Goal: Task Accomplishment & Management: Complete application form

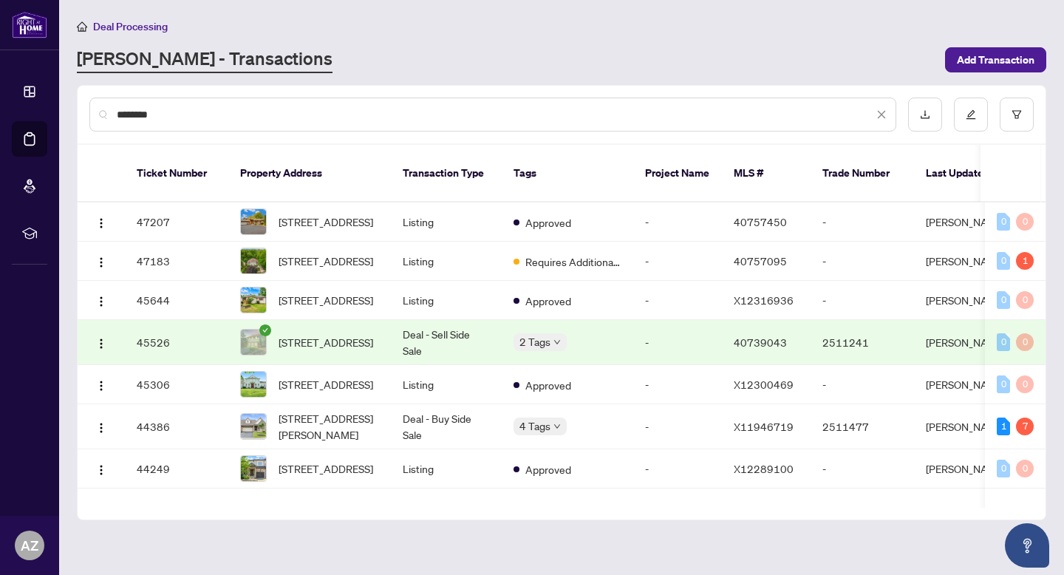
type input "********"
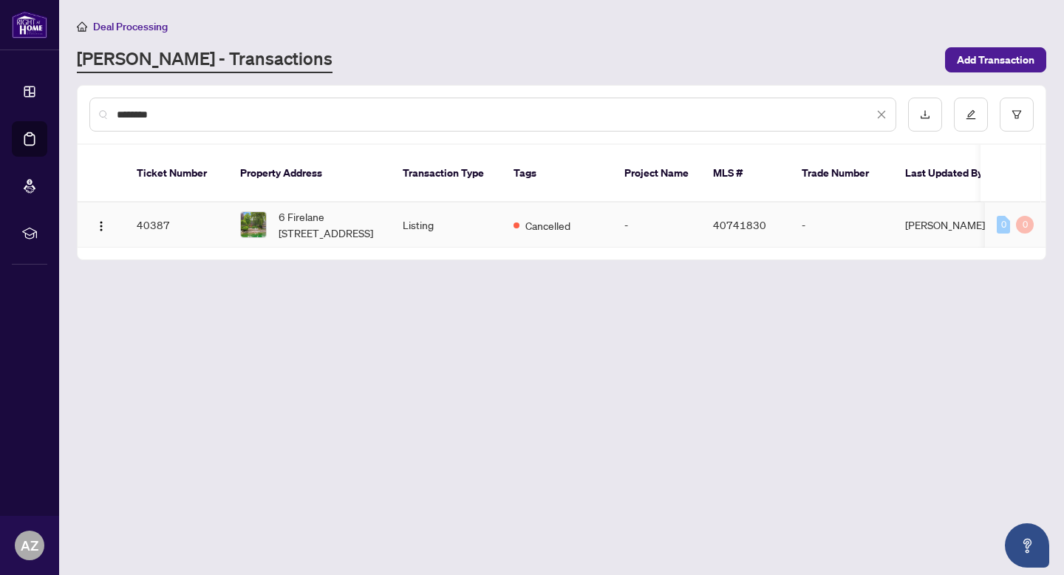
click at [496, 237] on td "Listing" at bounding box center [446, 224] width 111 height 45
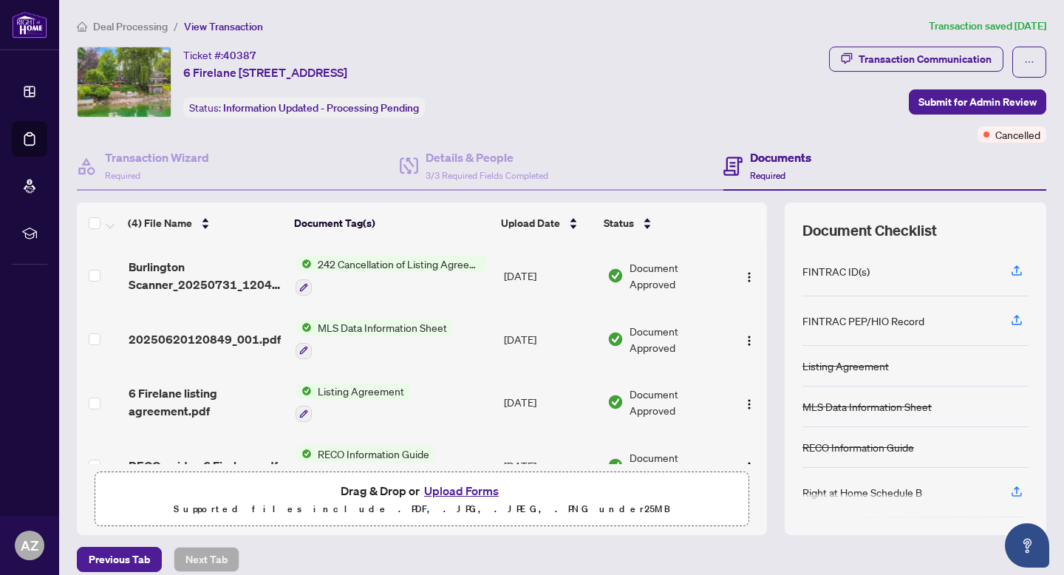
click at [124, 24] on span "Deal Processing" at bounding box center [130, 26] width 75 height 13
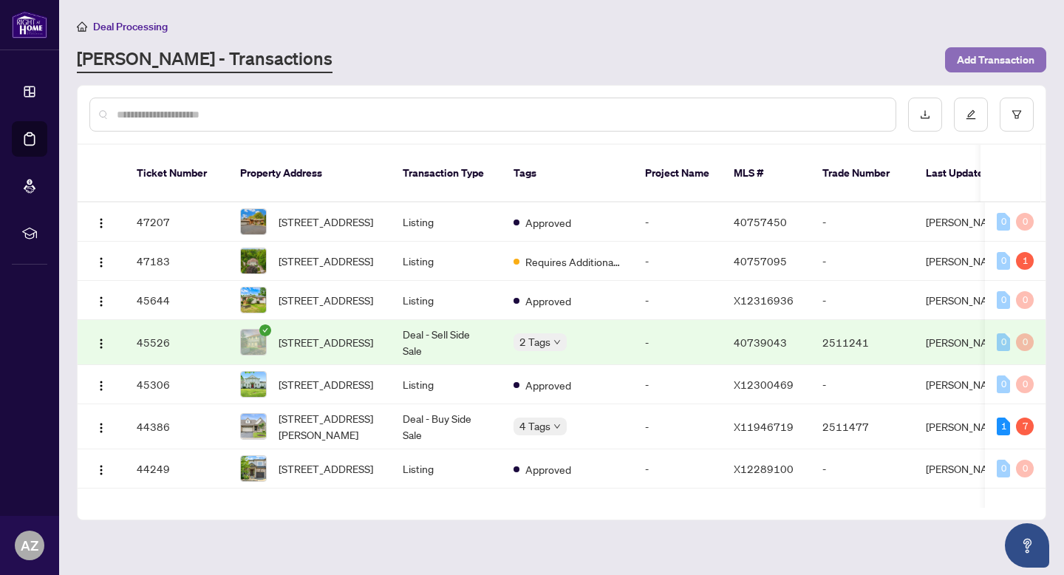
click at [973, 48] on span "Add Transaction" at bounding box center [996, 60] width 78 height 24
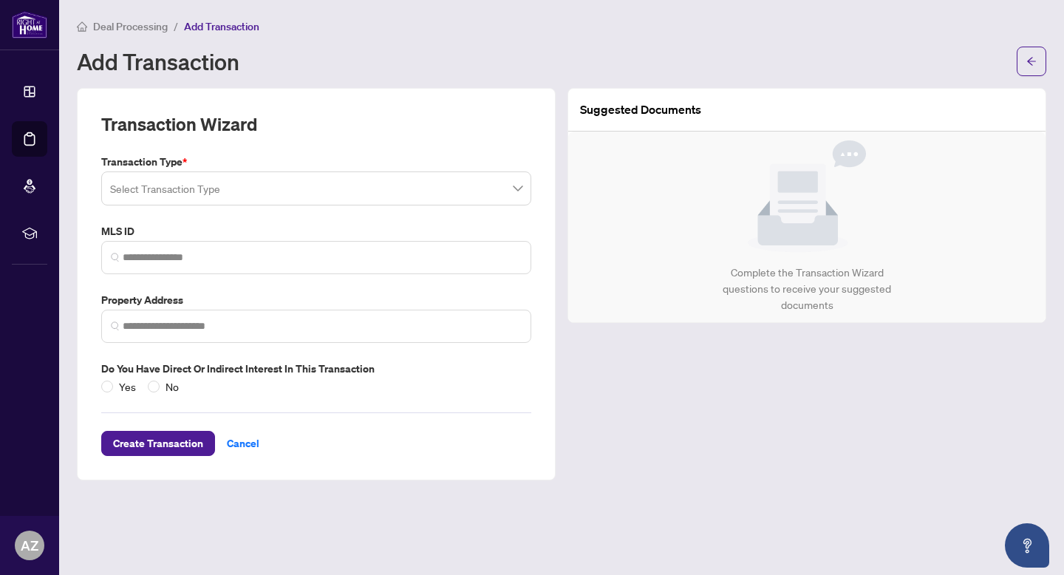
click at [176, 188] on input "search" at bounding box center [309, 190] width 399 height 33
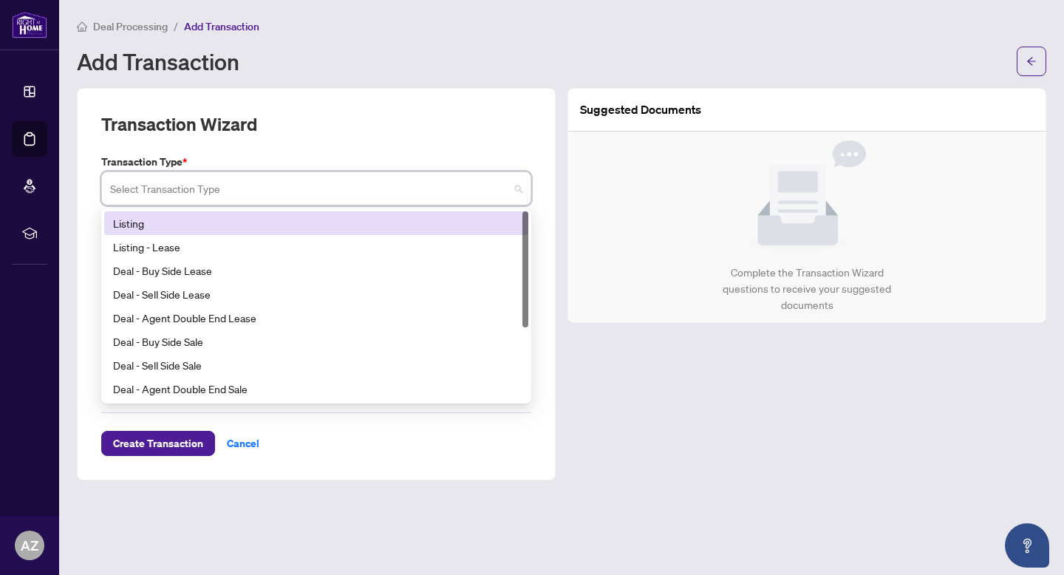
click at [199, 219] on div "Listing" at bounding box center [316, 223] width 406 height 16
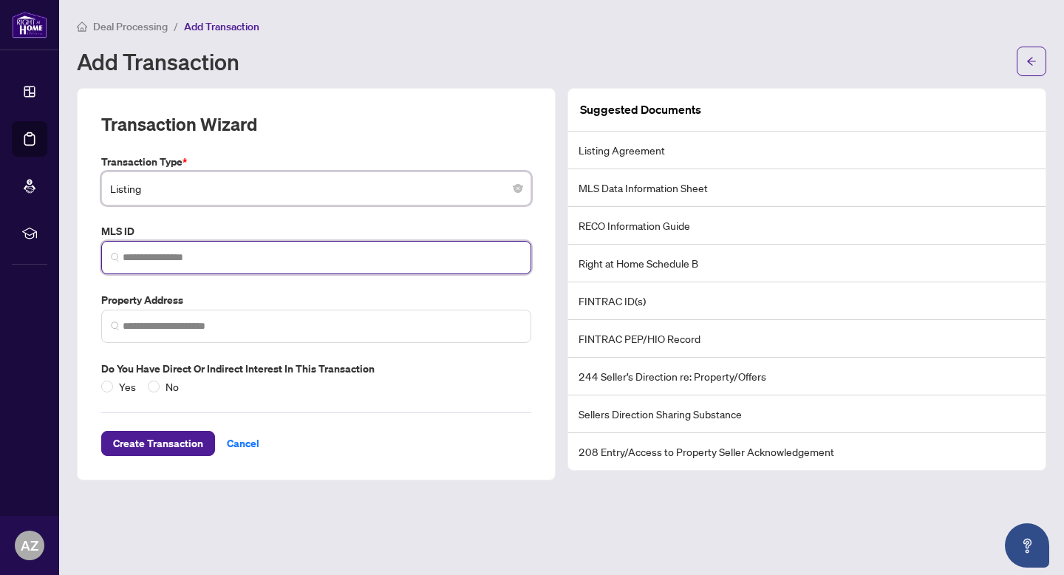
click at [159, 257] on input "search" at bounding box center [322, 258] width 399 height 16
paste input "********"
type input "********"
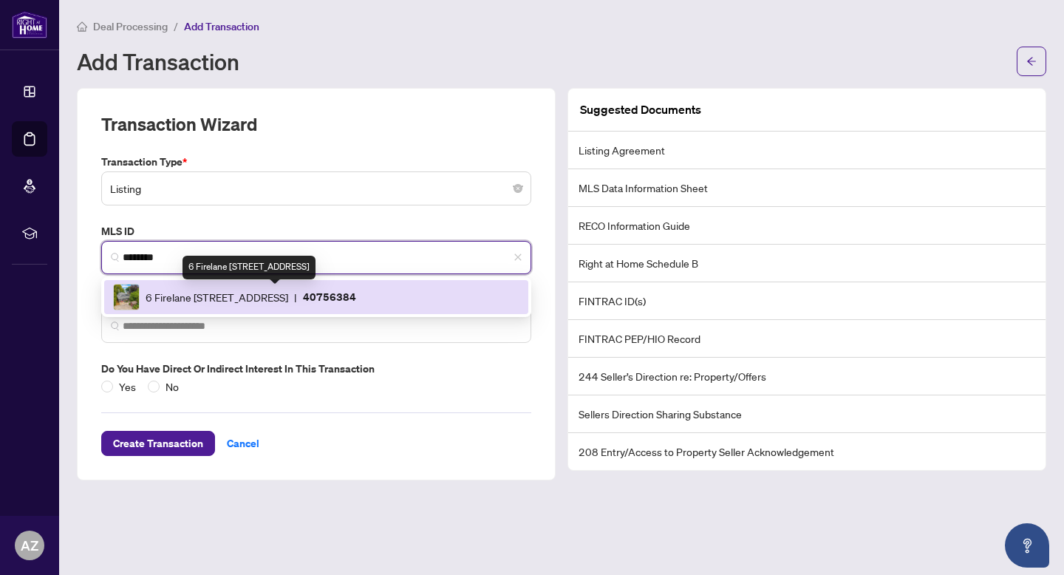
click at [209, 299] on span "6 Firelane [STREET_ADDRESS]" at bounding box center [217, 297] width 143 height 16
type input "**********"
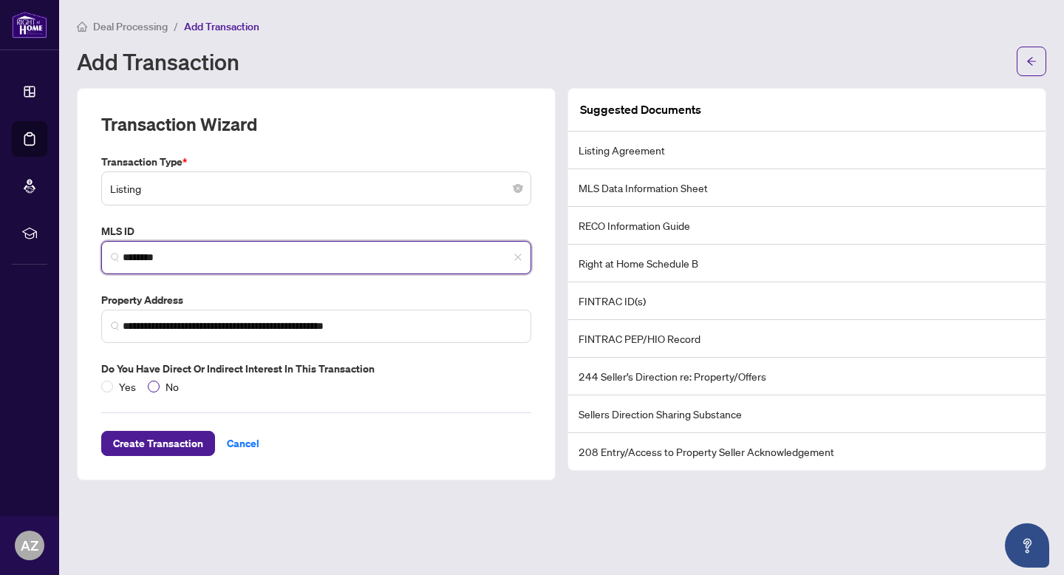
type input "********"
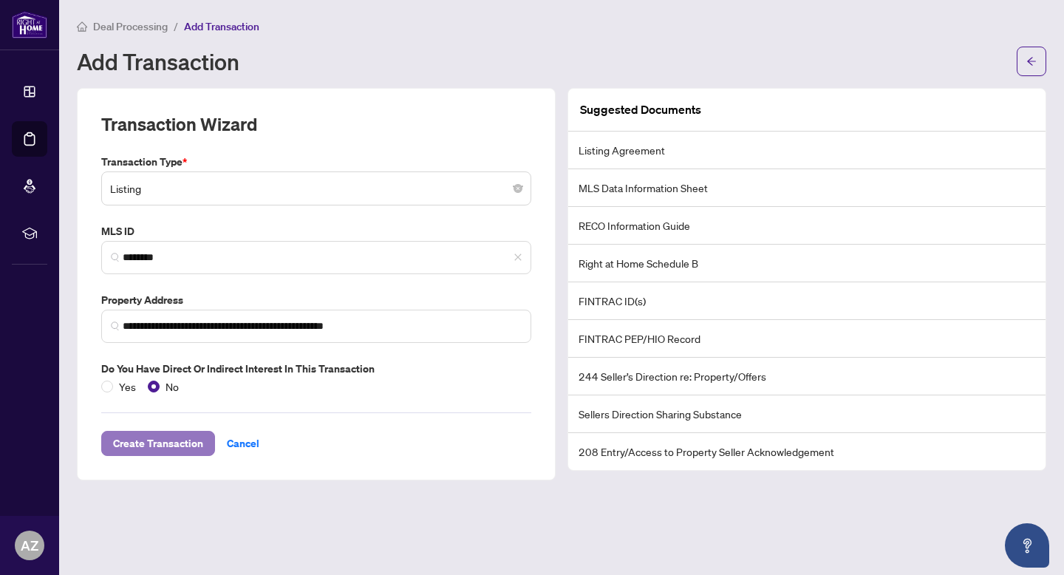
click at [174, 435] on span "Create Transaction" at bounding box center [158, 443] width 90 height 24
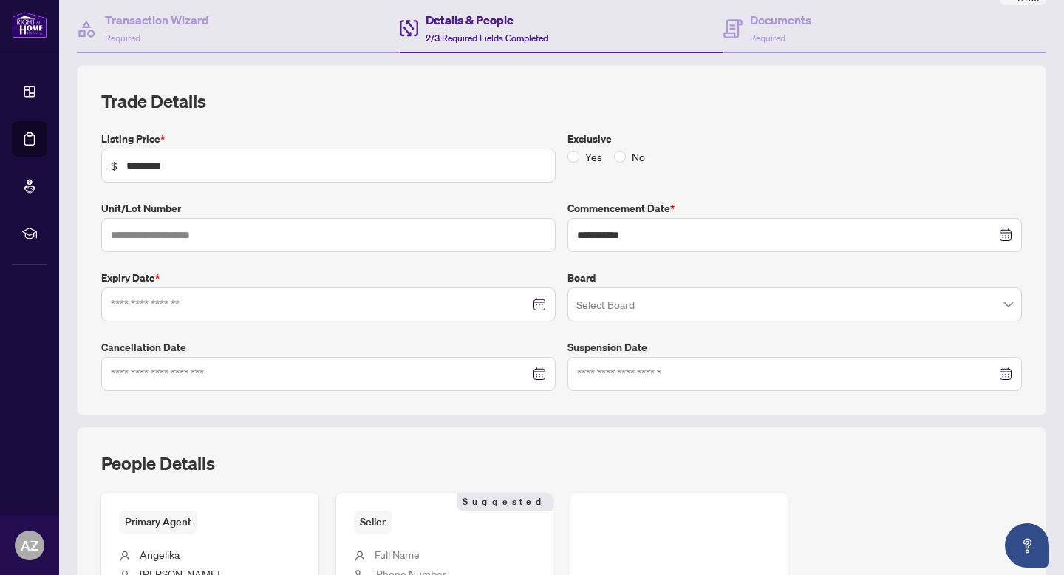
scroll to position [225, 0]
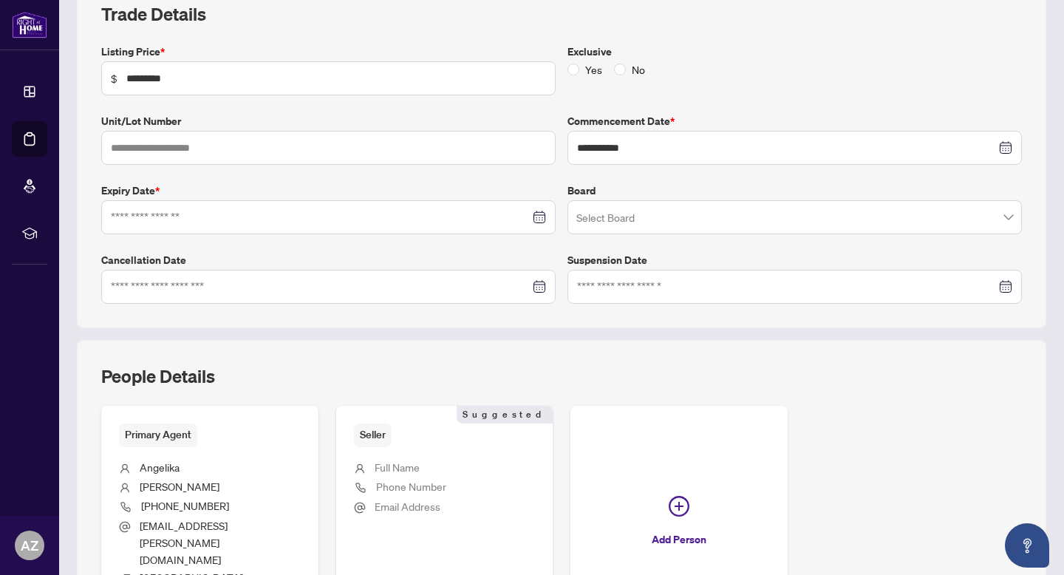
click at [541, 218] on div at bounding box center [328, 217] width 454 height 34
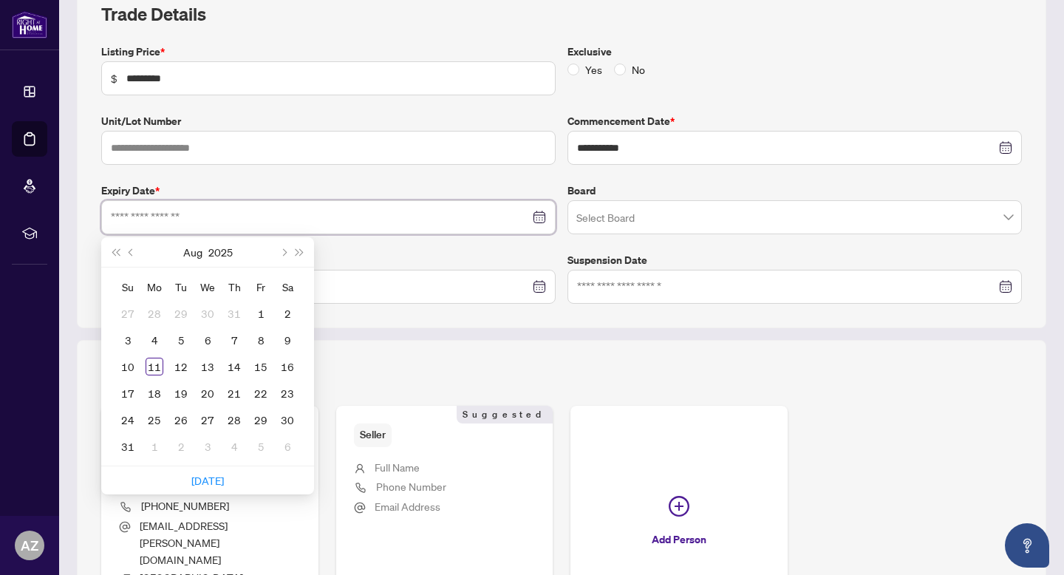
click at [521, 216] on input at bounding box center [320, 217] width 419 height 16
click at [359, 219] on input at bounding box center [320, 217] width 419 height 16
click at [522, 260] on div "**********" at bounding box center [561, 174] width 932 height 260
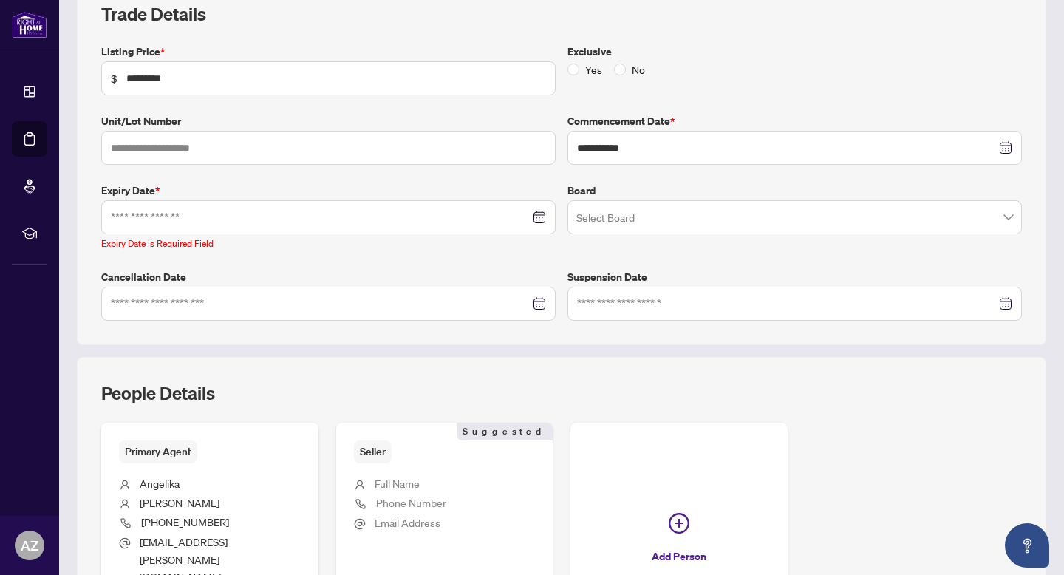
click at [527, 214] on div at bounding box center [328, 217] width 435 height 16
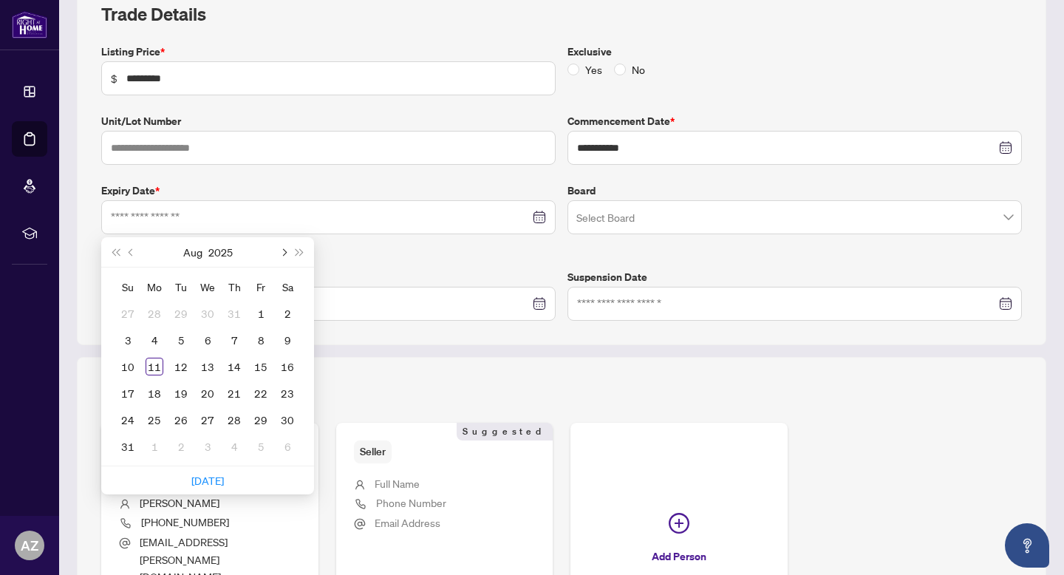
click at [281, 254] on button "Next month (PageDown)" at bounding box center [283, 252] width 16 height 30
type input "**********"
click at [128, 399] on div "19" at bounding box center [128, 393] width 18 height 18
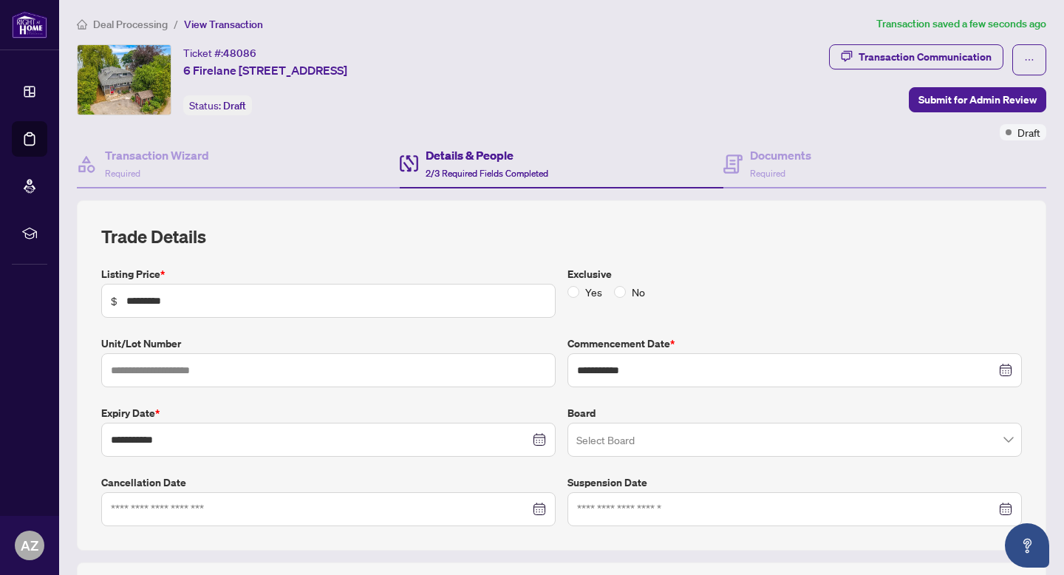
scroll to position [0, 0]
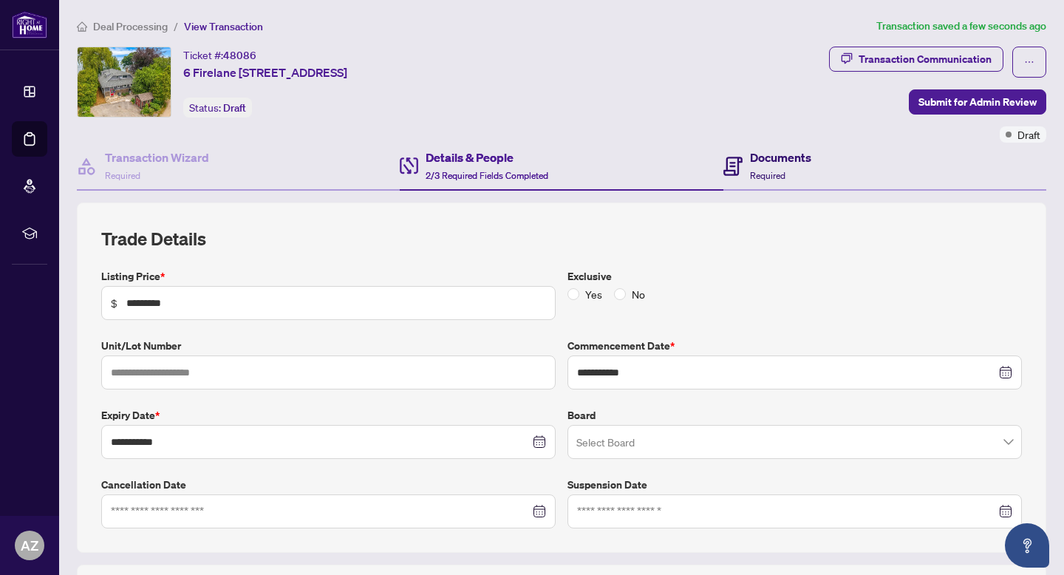
click at [754, 160] on h4 "Documents" at bounding box center [780, 157] width 61 height 18
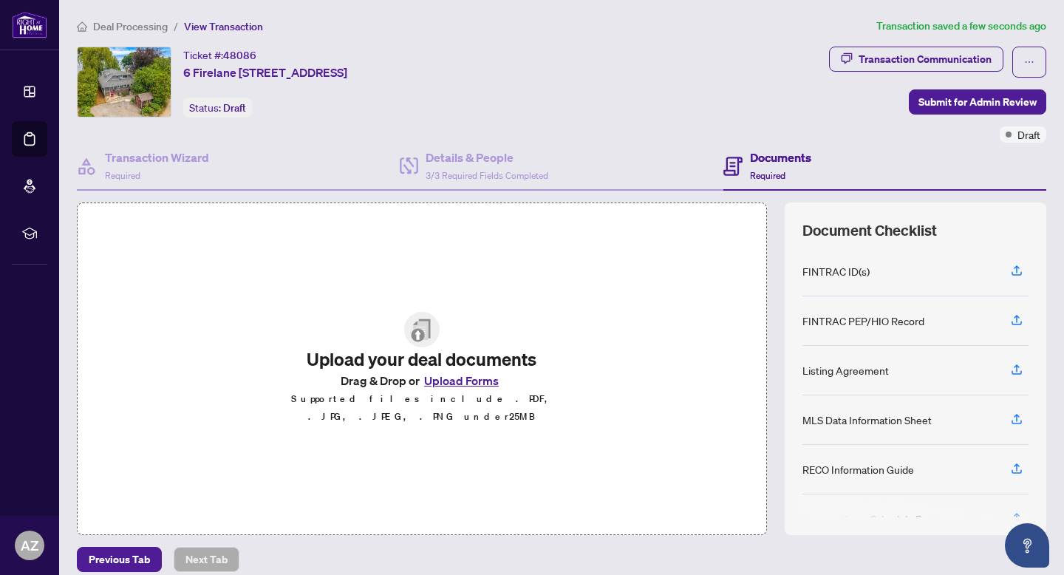
click at [474, 386] on button "Upload Forms" at bounding box center [461, 380] width 83 height 19
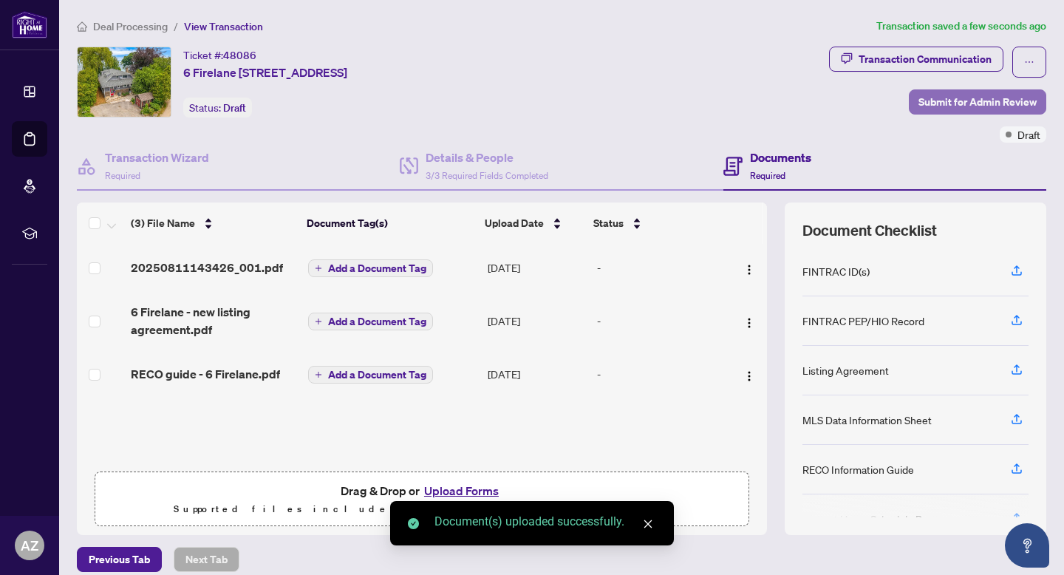
click at [1014, 106] on span "Submit for Admin Review" at bounding box center [977, 102] width 118 height 24
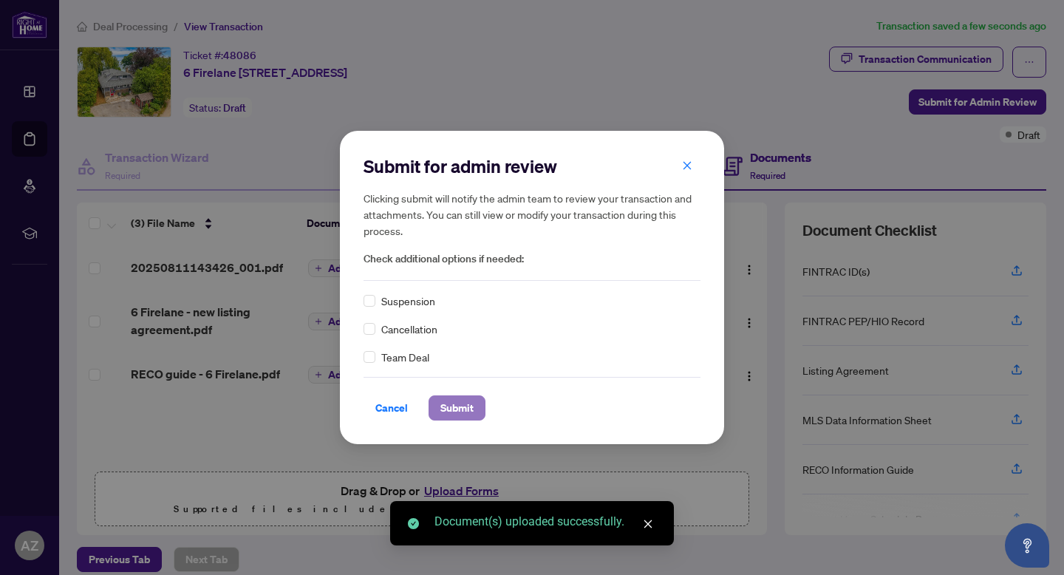
click at [449, 417] on span "Submit" at bounding box center [456, 408] width 33 height 24
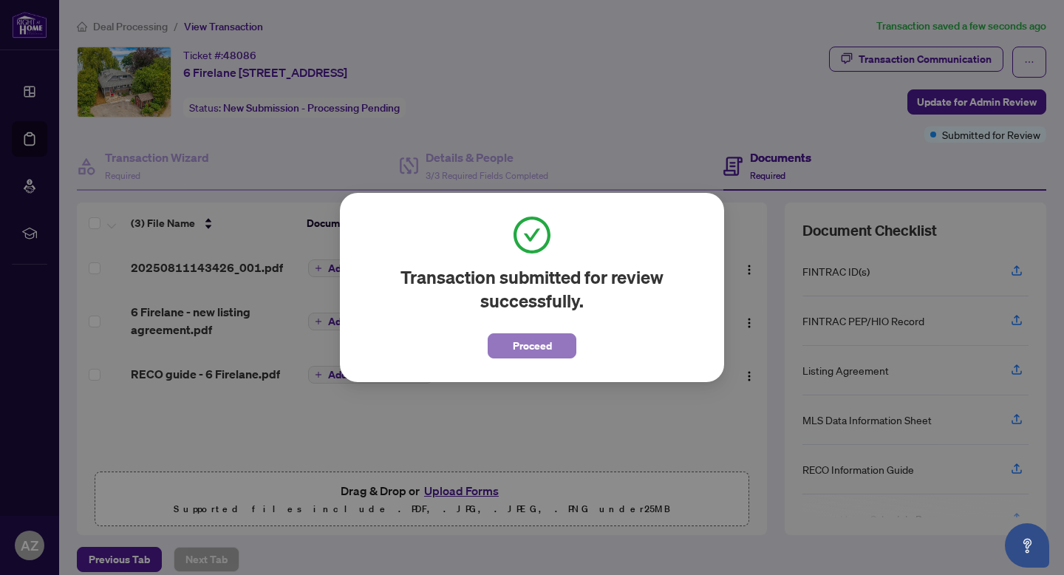
click at [550, 344] on button "Proceed" at bounding box center [532, 345] width 89 height 25
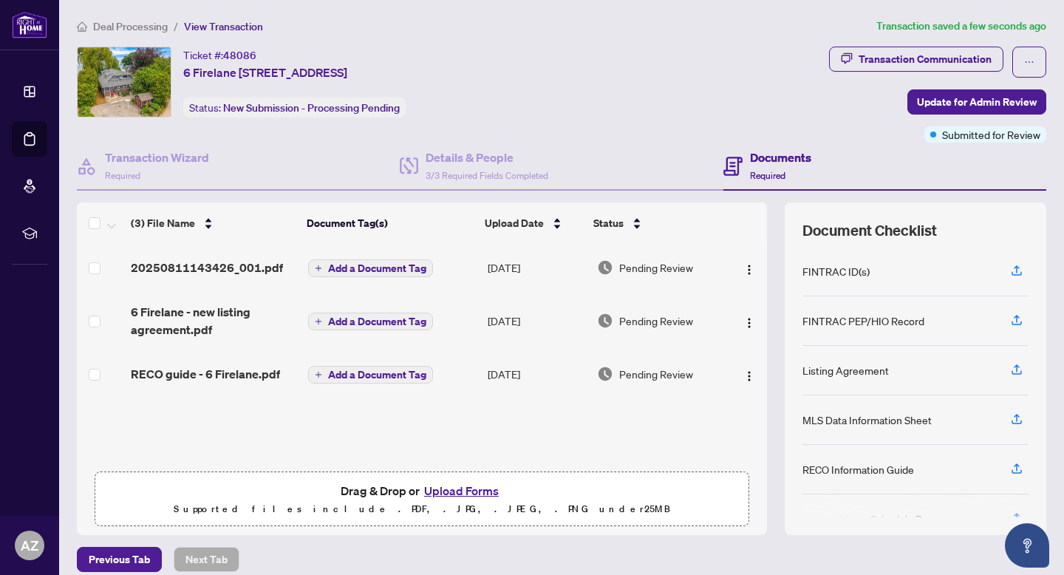
click at [112, 20] on span "Deal Processing" at bounding box center [130, 26] width 75 height 13
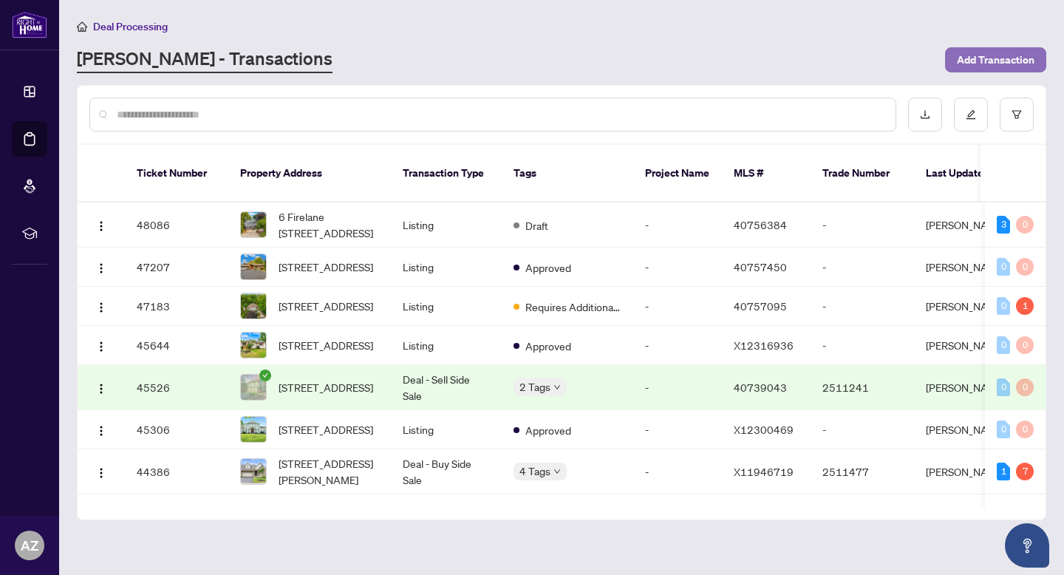
click at [963, 52] on button "Add Transaction" at bounding box center [995, 59] width 101 height 25
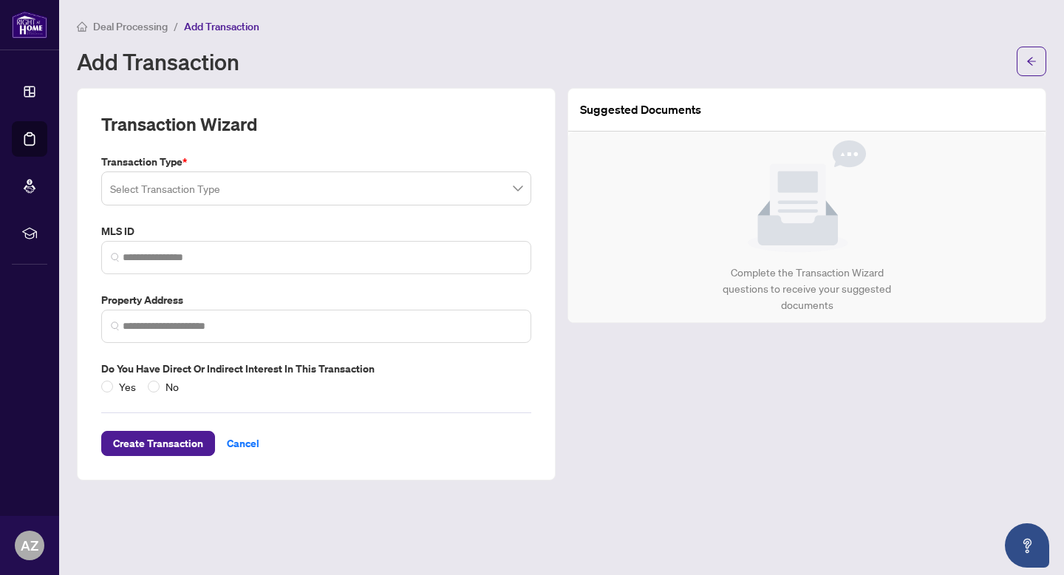
click at [158, 193] on input "search" at bounding box center [309, 190] width 399 height 33
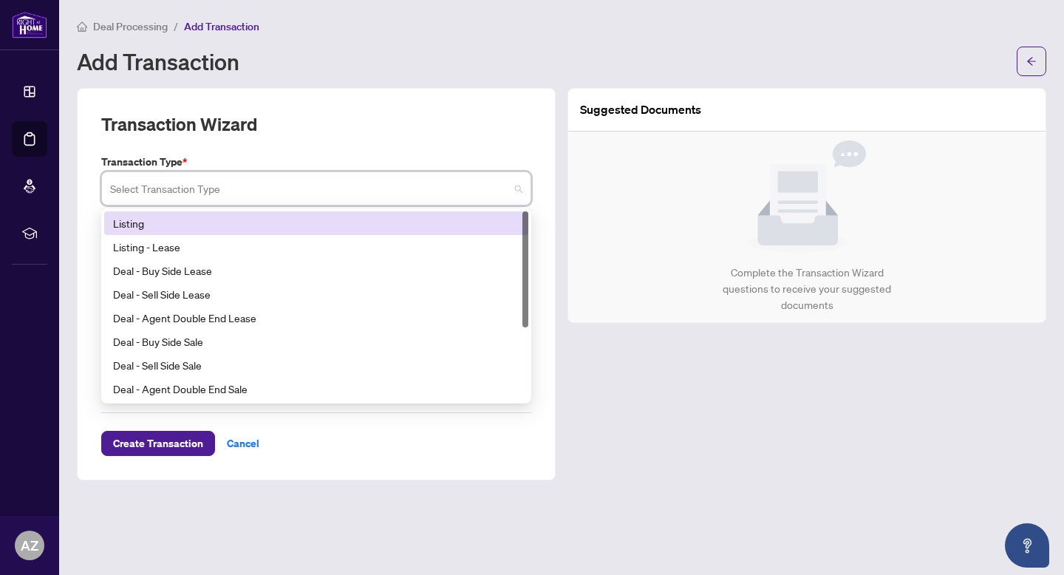
click at [158, 226] on div "Listing" at bounding box center [316, 223] width 406 height 16
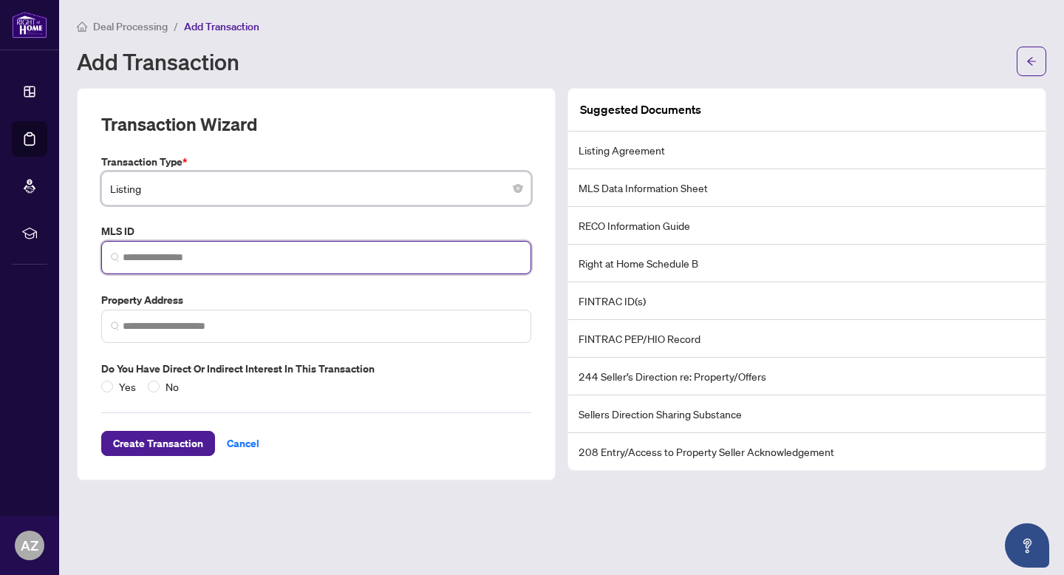
click at [160, 260] on input "search" at bounding box center [322, 258] width 399 height 16
paste input "********"
type input "********"
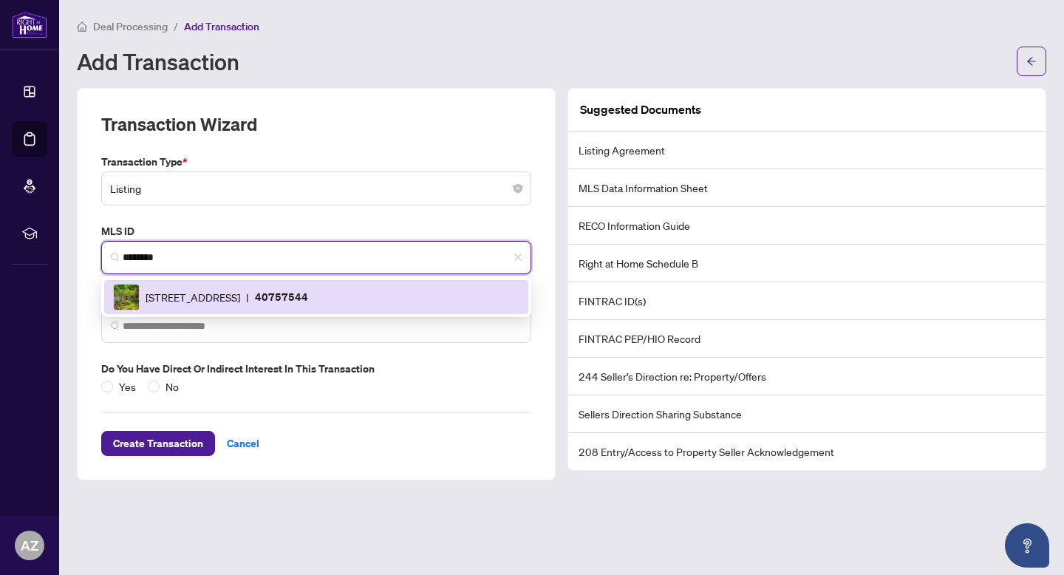
click at [194, 291] on span "[STREET_ADDRESS]" at bounding box center [193, 297] width 95 height 16
type input "**********"
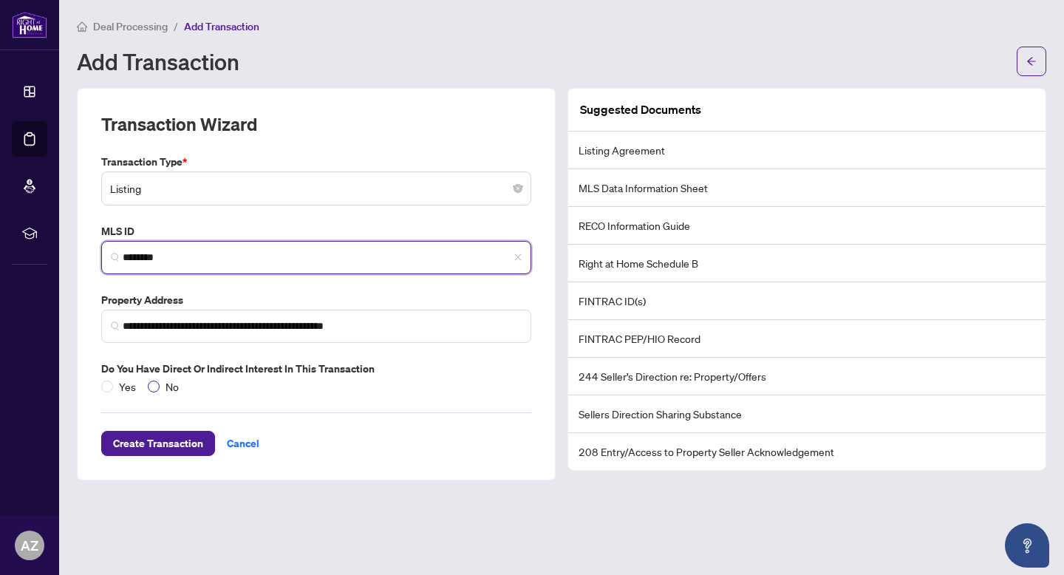
type input "********"
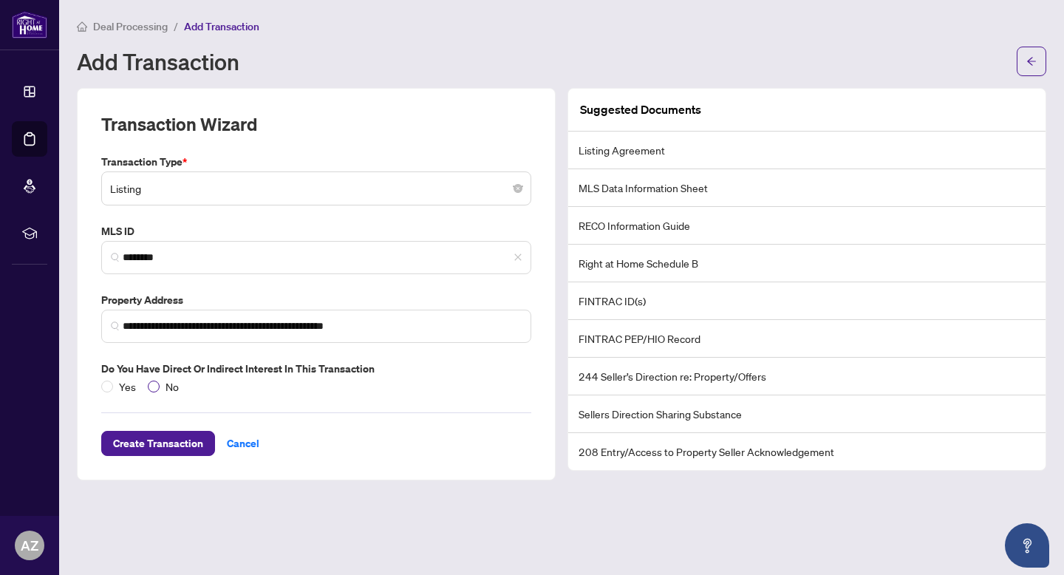
click at [162, 384] on span "No" at bounding box center [172, 386] width 25 height 16
click at [160, 437] on span "Create Transaction" at bounding box center [158, 443] width 90 height 24
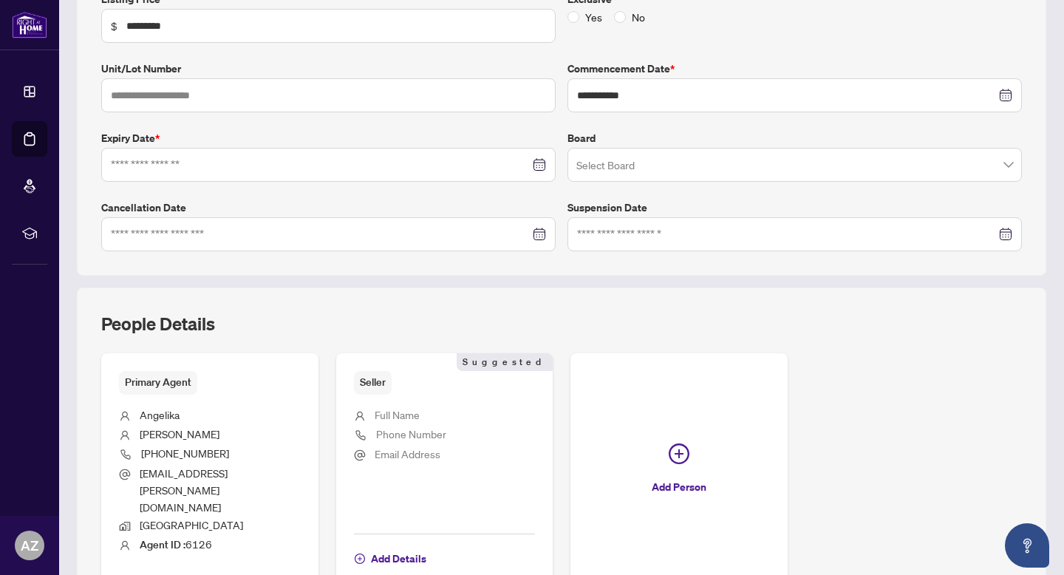
scroll to position [273, 0]
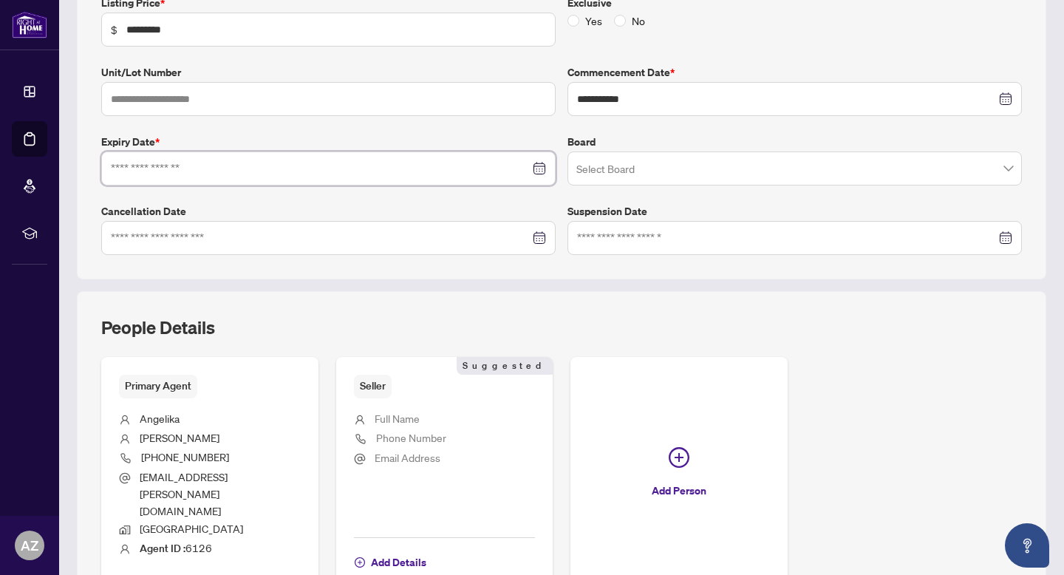
click at [198, 170] on input at bounding box center [320, 168] width 419 height 16
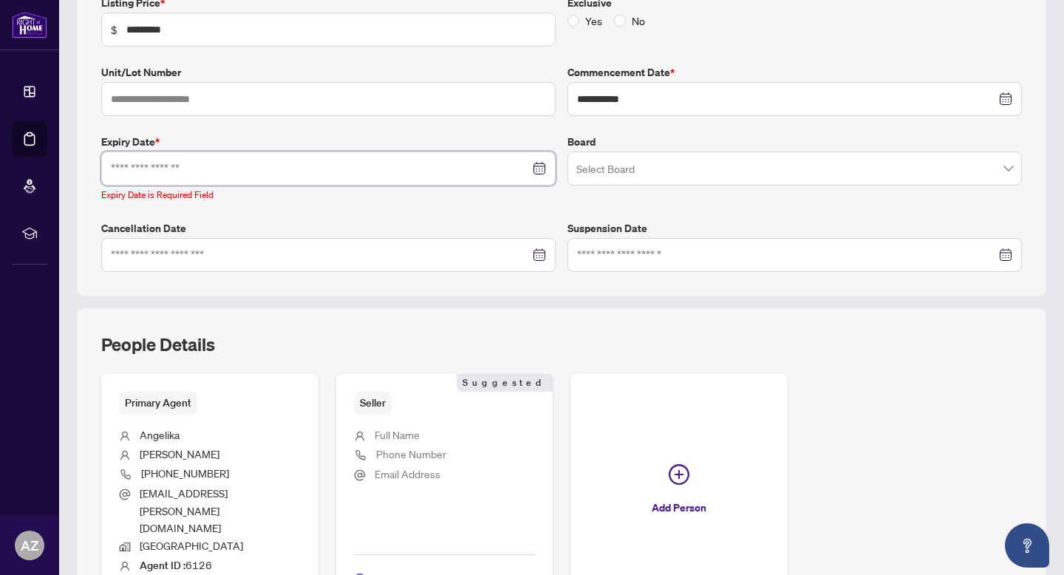
click at [168, 171] on input at bounding box center [320, 168] width 419 height 16
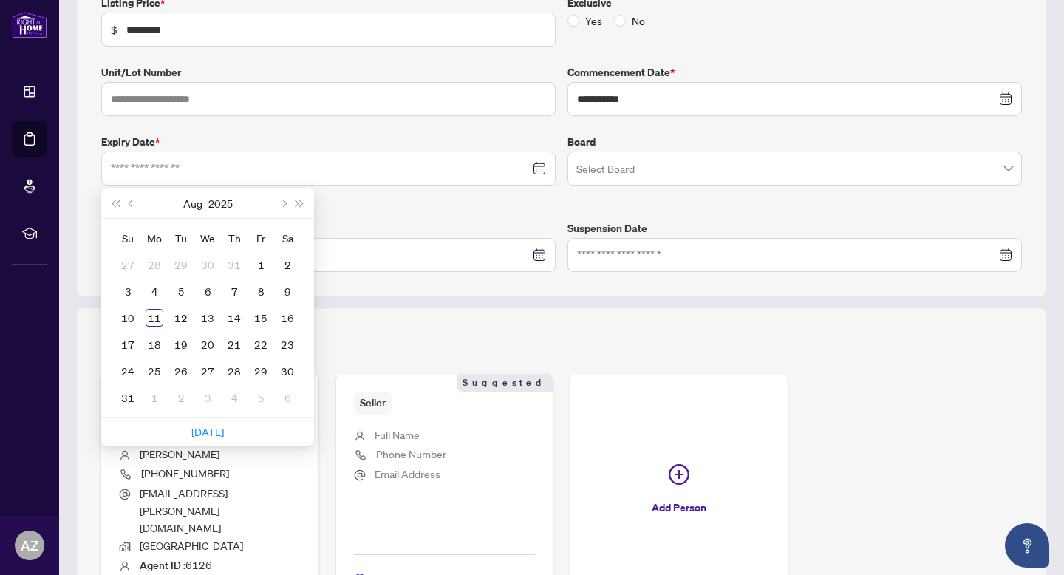
click at [355, 220] on label "Cancellation Date" at bounding box center [328, 228] width 454 height 16
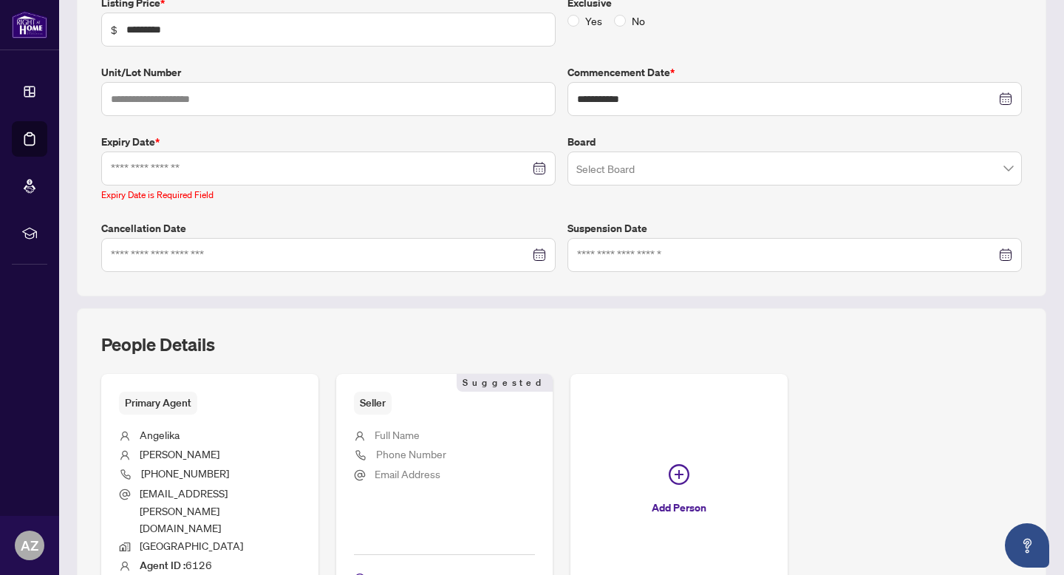
click at [534, 169] on div at bounding box center [328, 168] width 435 height 16
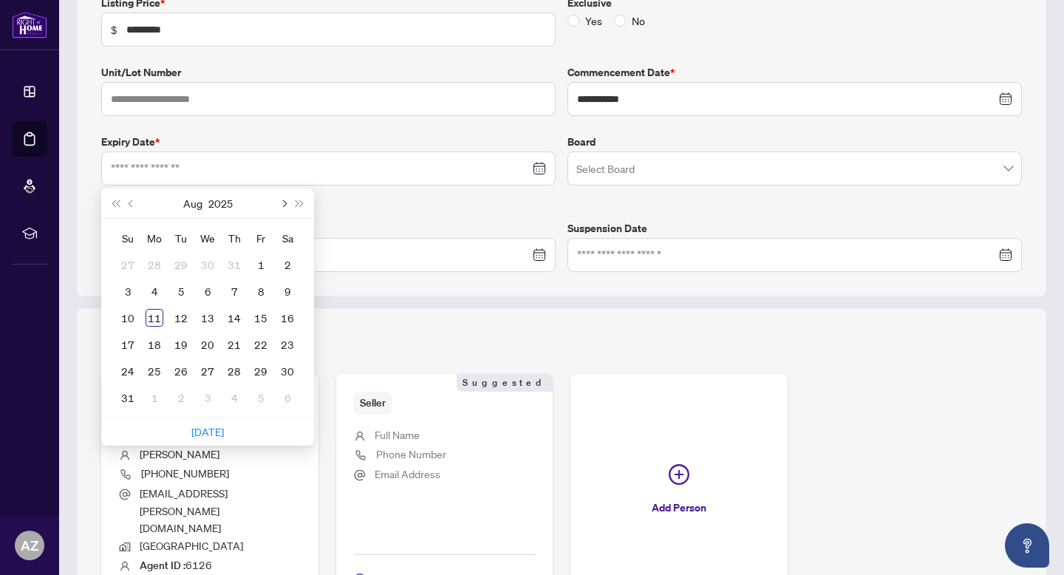
click at [286, 201] on span "Next month (PageDown)" at bounding box center [282, 202] width 7 height 7
type input "**********"
click at [264, 373] on div "31" at bounding box center [261, 371] width 18 height 18
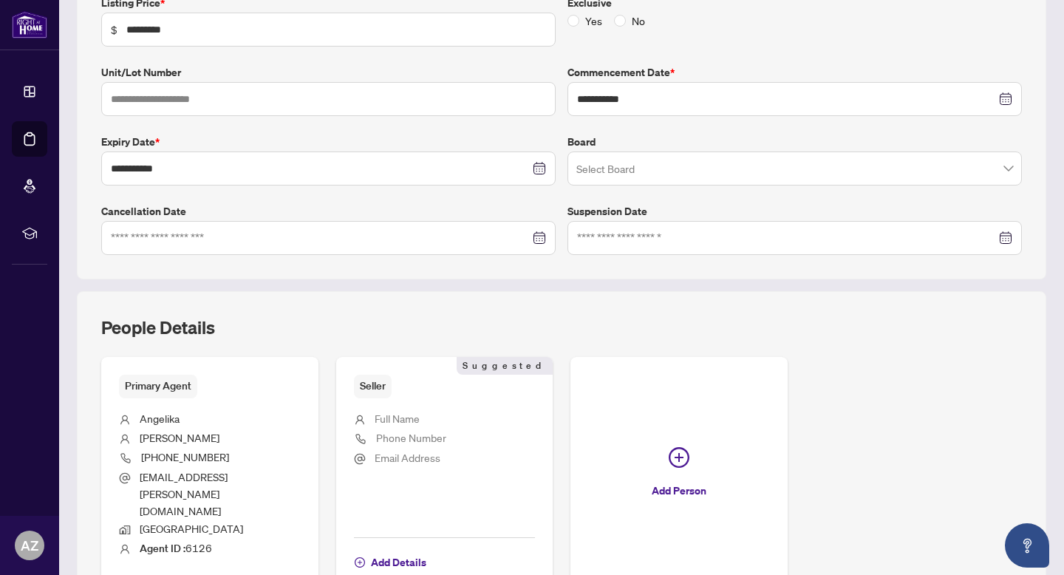
scroll to position [0, 0]
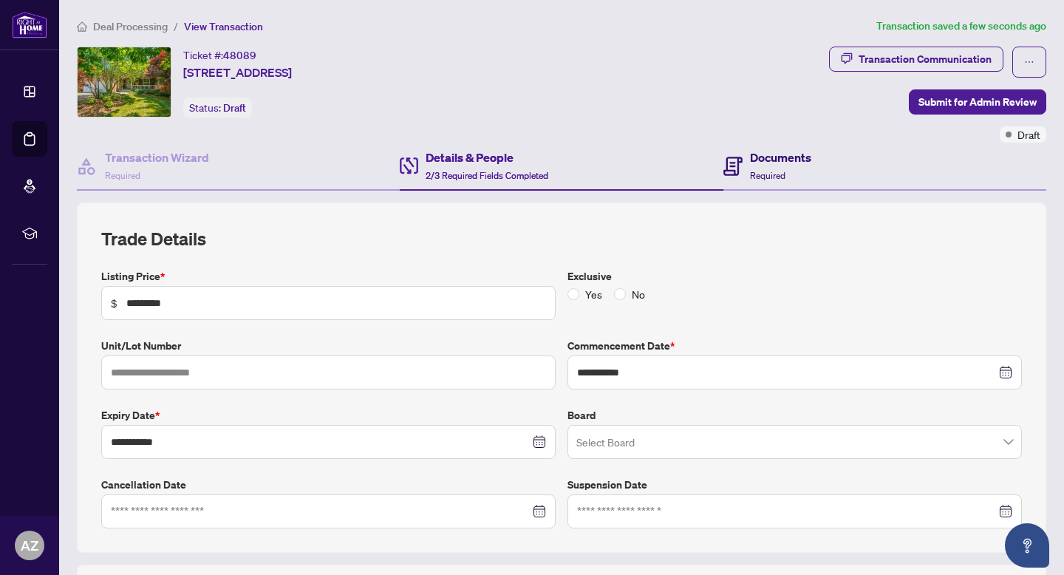
click at [726, 158] on icon at bounding box center [732, 166] width 19 height 19
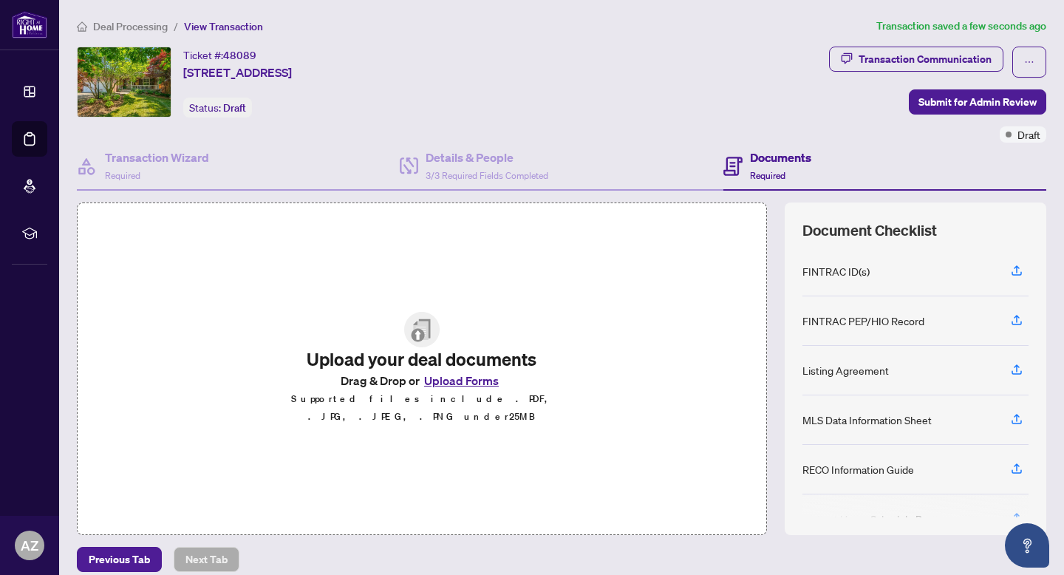
click at [457, 390] on button "Upload Forms" at bounding box center [461, 380] width 83 height 19
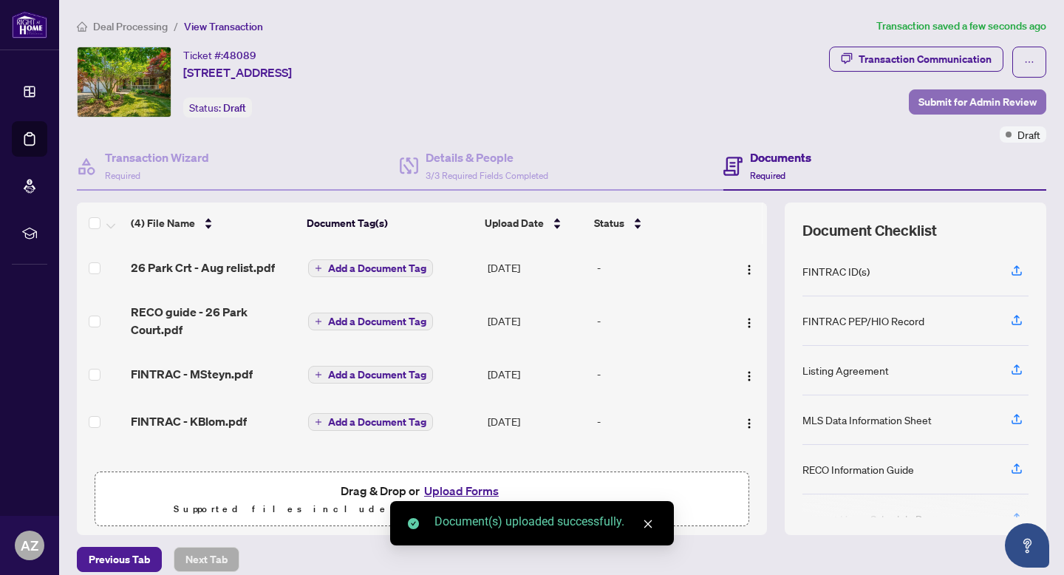
click at [955, 104] on span "Submit for Admin Review" at bounding box center [977, 102] width 118 height 24
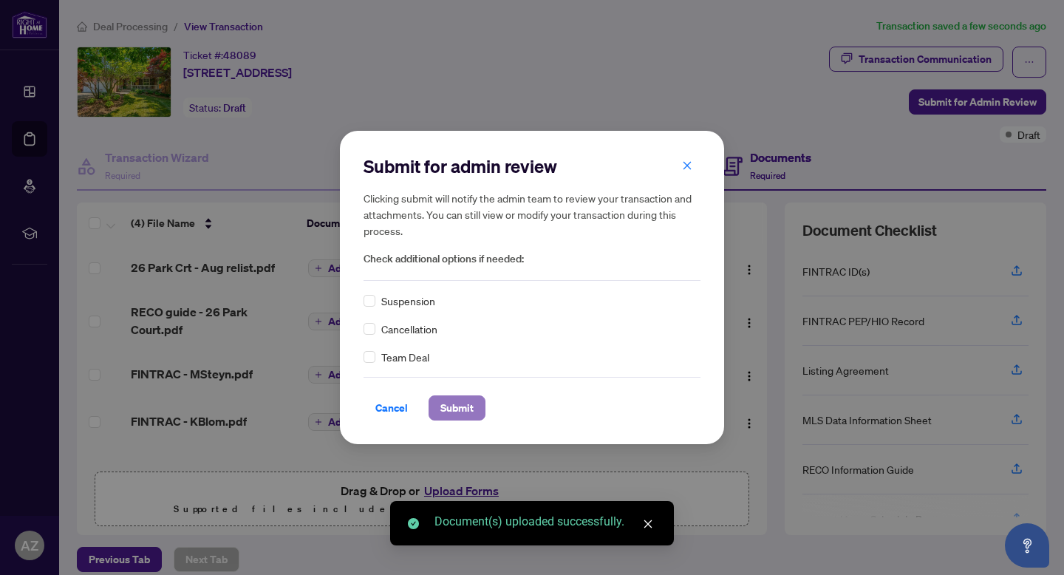
click at [470, 401] on button "Submit" at bounding box center [456, 407] width 57 height 25
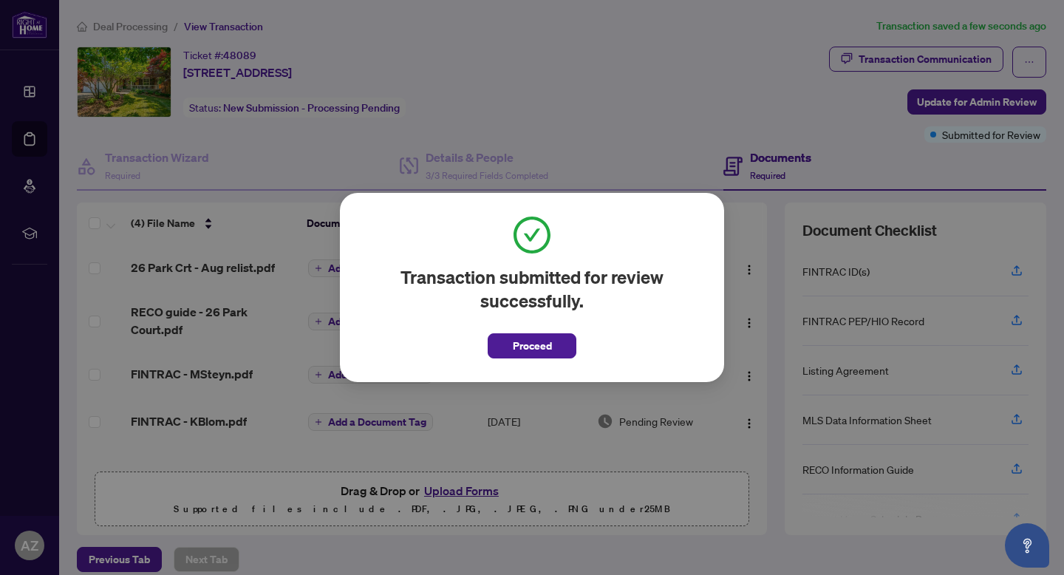
click at [541, 343] on span "Proceed" at bounding box center [532, 346] width 39 height 24
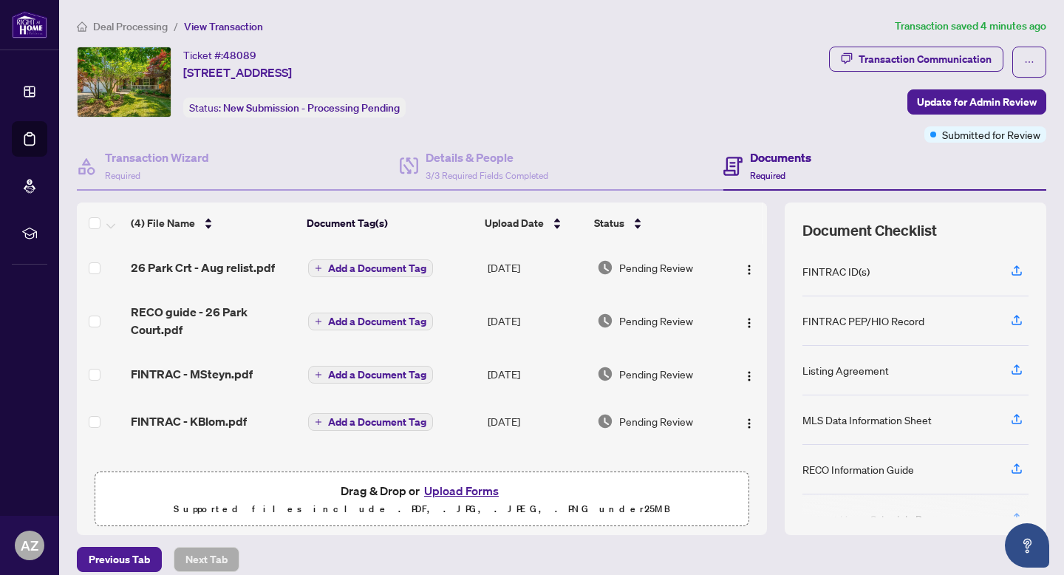
click at [151, 25] on span "Deal Processing" at bounding box center [130, 26] width 75 height 13
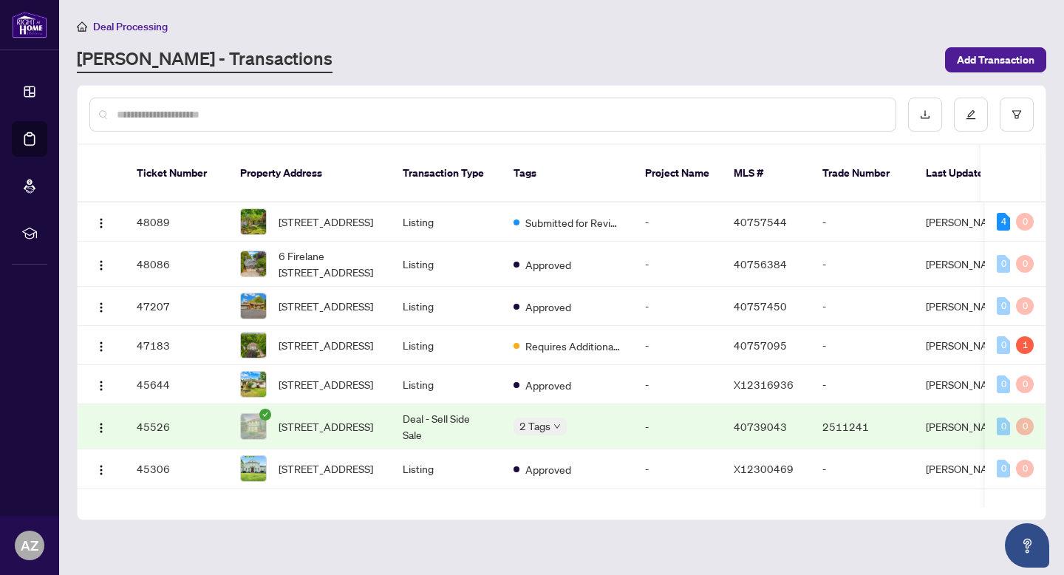
click at [222, 114] on input "text" at bounding box center [500, 114] width 767 height 16
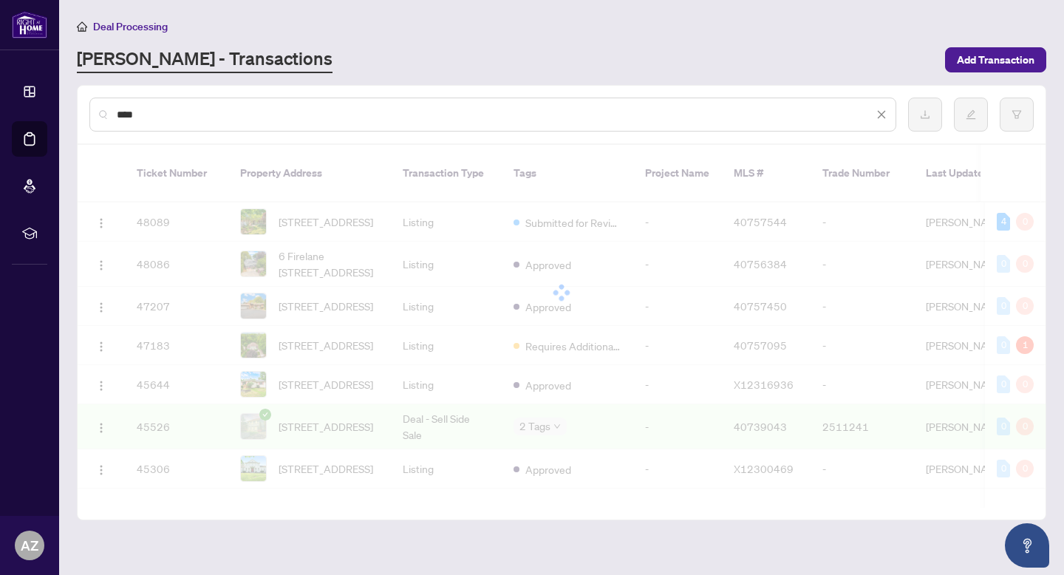
type input "****"
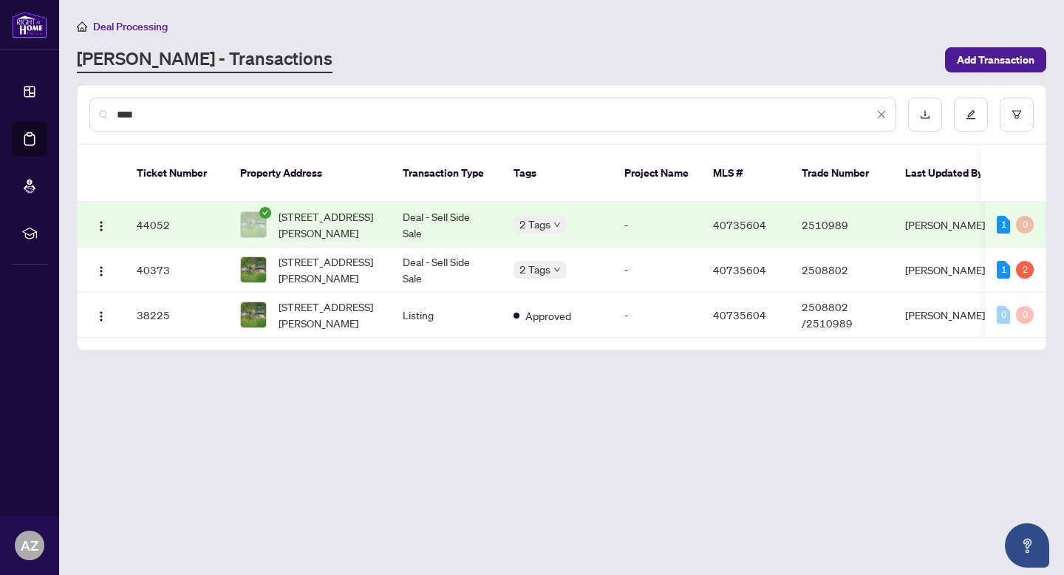
click at [445, 239] on td "Deal - Sell Side Sale" at bounding box center [446, 224] width 111 height 45
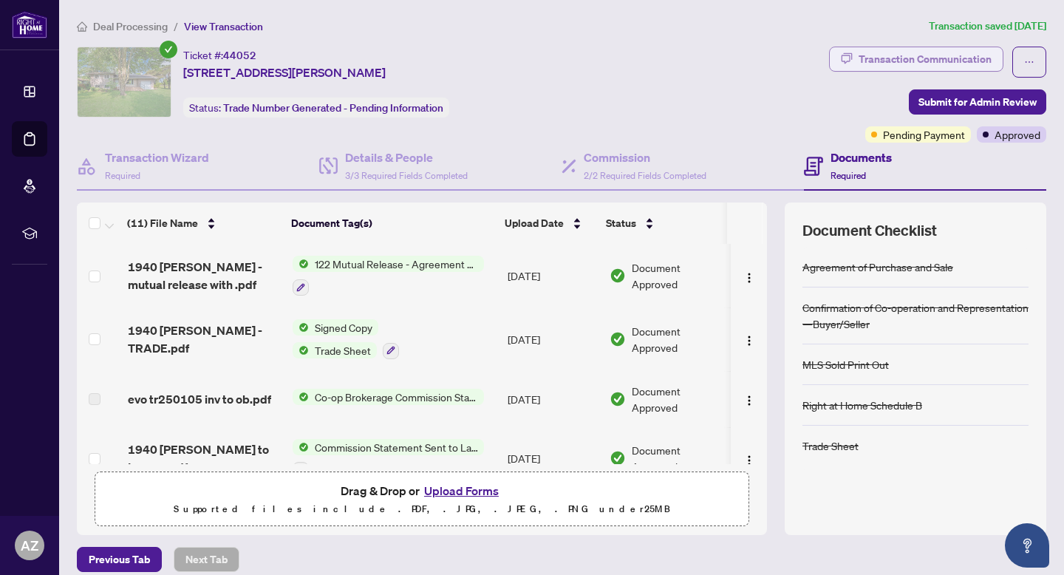
click at [920, 58] on div "Transaction Communication" at bounding box center [924, 59] width 133 height 24
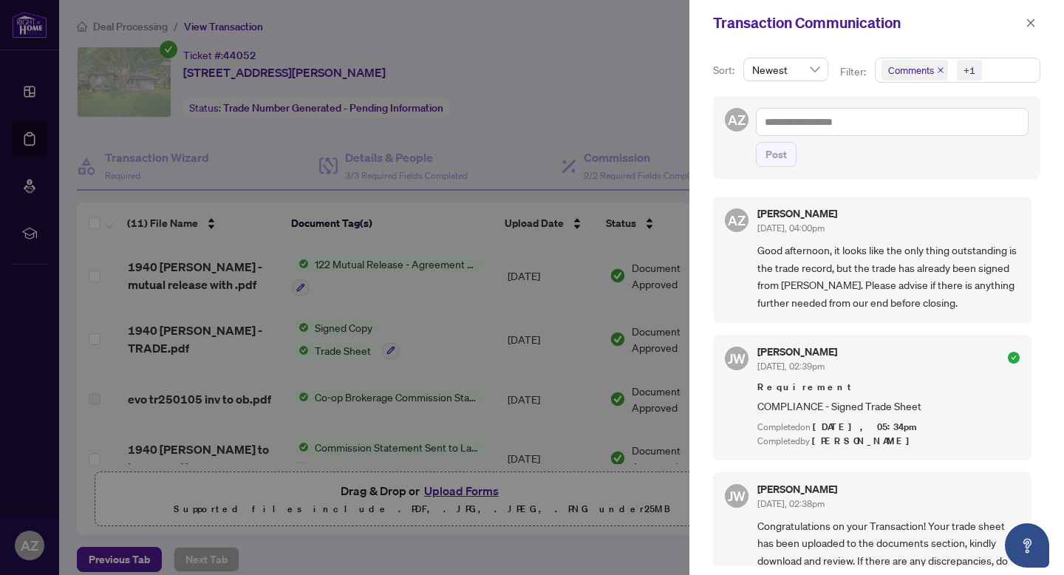
click at [1042, 27] on div "Transaction Communication" at bounding box center [876, 23] width 375 height 46
click at [1039, 24] on button "button" at bounding box center [1030, 23] width 19 height 18
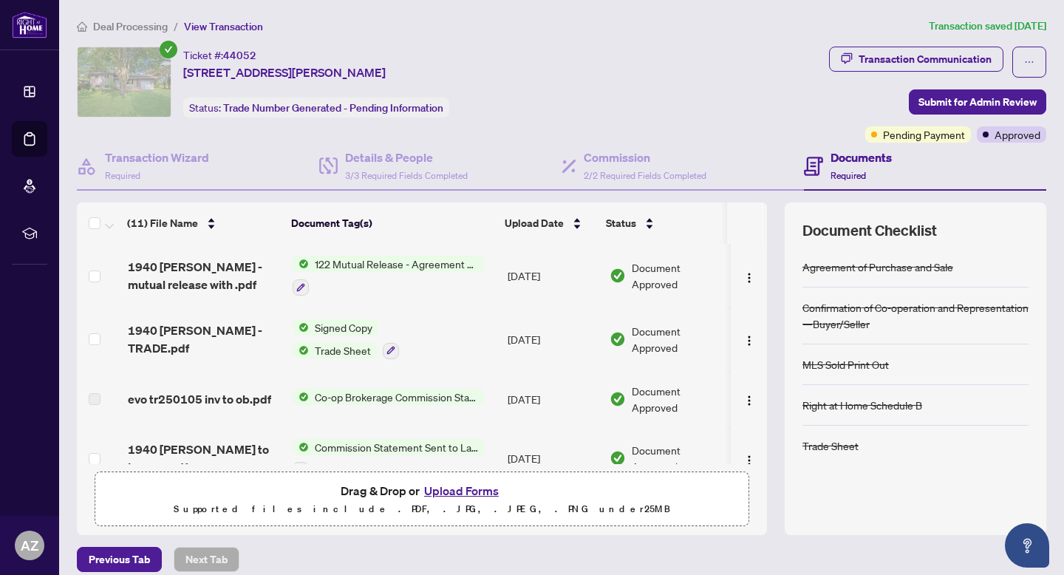
click at [157, 28] on span "Deal Processing" at bounding box center [130, 26] width 75 height 13
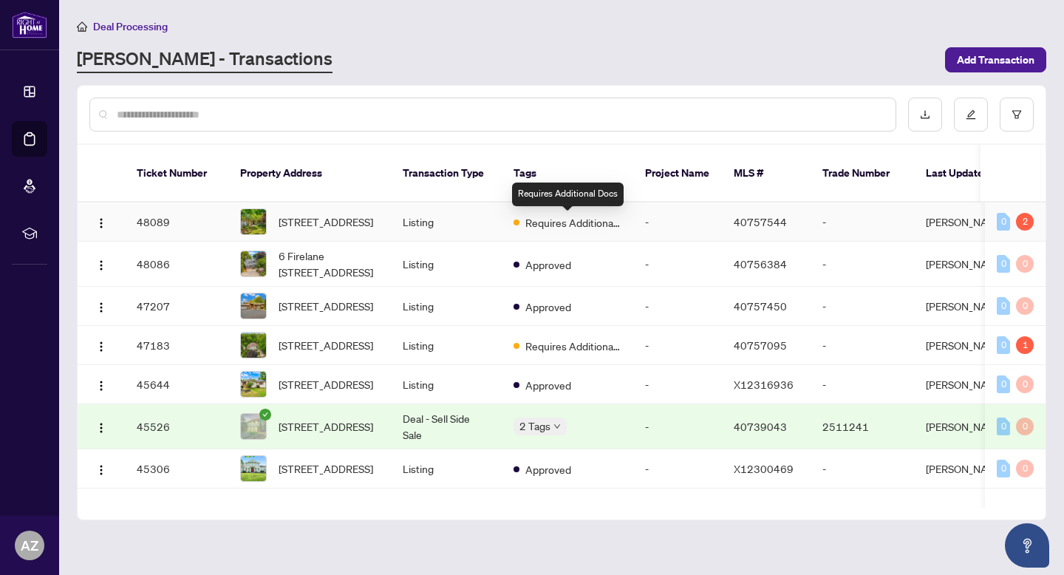
click at [561, 218] on span "Requires Additional Docs" at bounding box center [573, 222] width 96 height 16
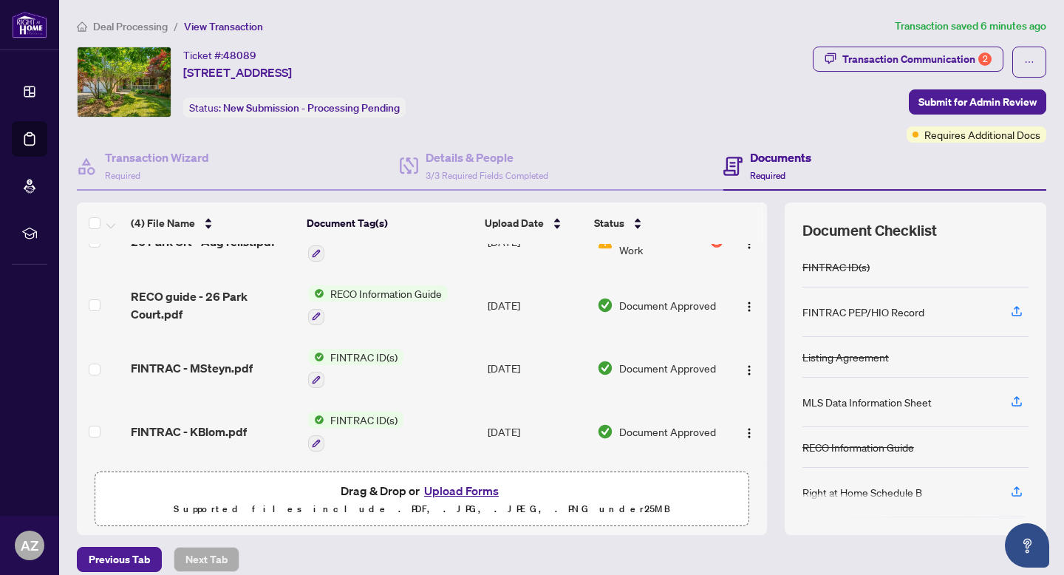
scroll to position [35, 0]
click at [471, 482] on button "Upload Forms" at bounding box center [461, 490] width 83 height 19
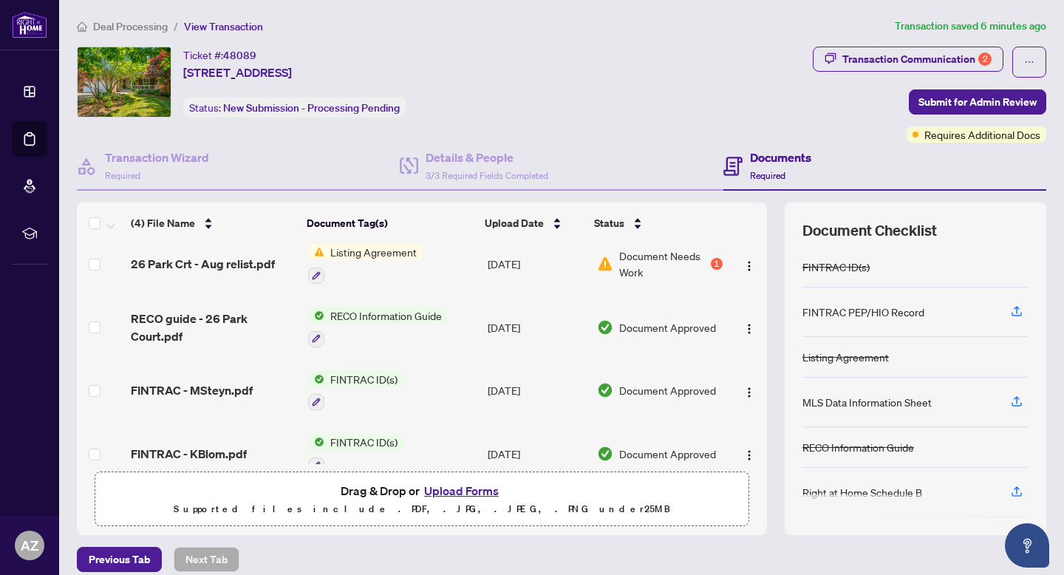
scroll to position [0, 0]
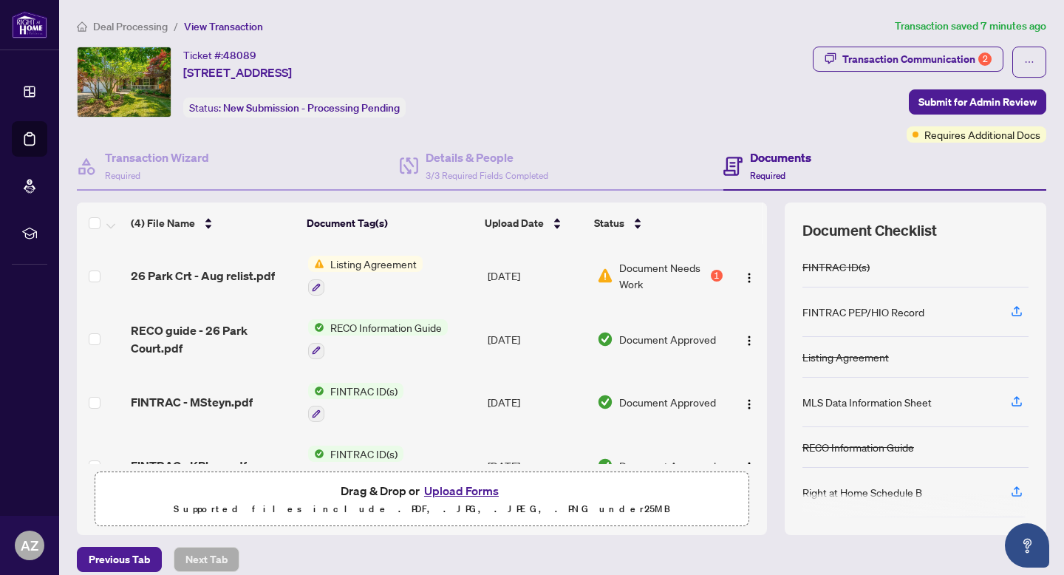
click at [447, 287] on td "Listing Agreement" at bounding box center [391, 276] width 179 height 64
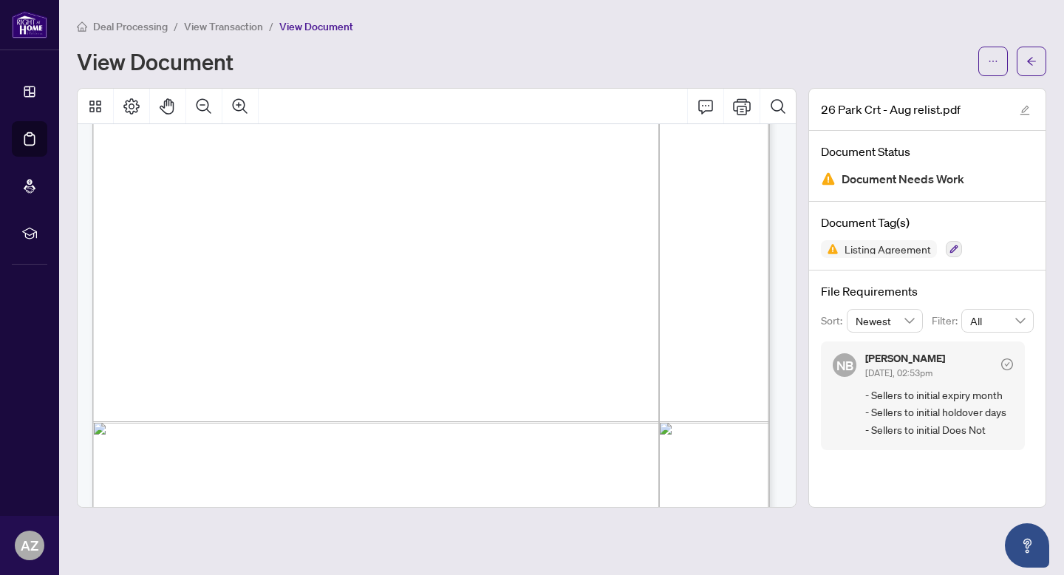
scroll to position [3817, 0]
click at [1033, 44] on div "Deal Processing / View Transaction / View Document View Document" at bounding box center [561, 47] width 969 height 58
click at [1035, 47] on button "button" at bounding box center [1031, 62] width 30 height 30
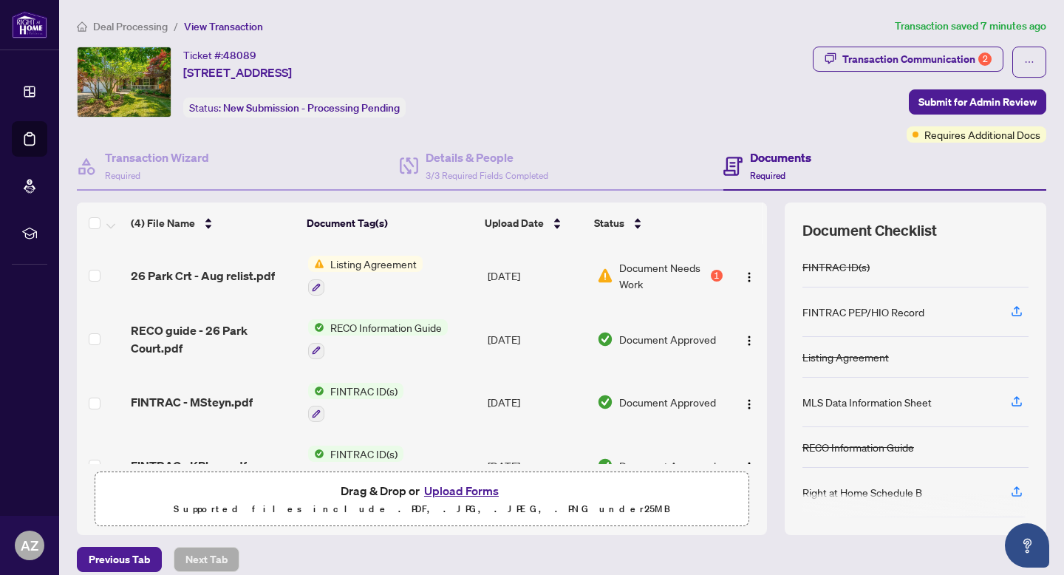
click at [130, 25] on span "Deal Processing" at bounding box center [130, 26] width 75 height 13
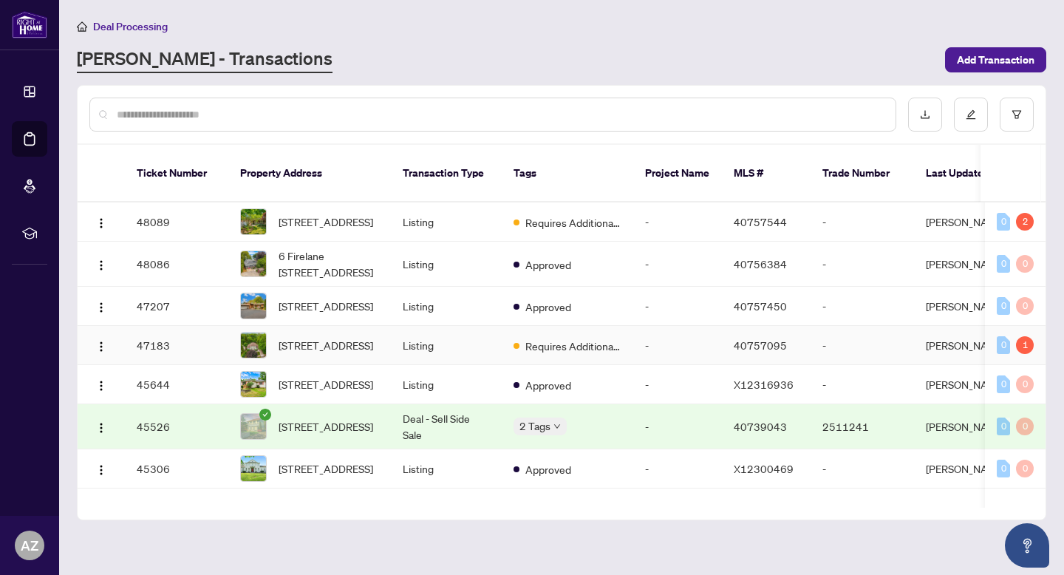
click at [475, 365] on td "Listing" at bounding box center [446, 345] width 111 height 39
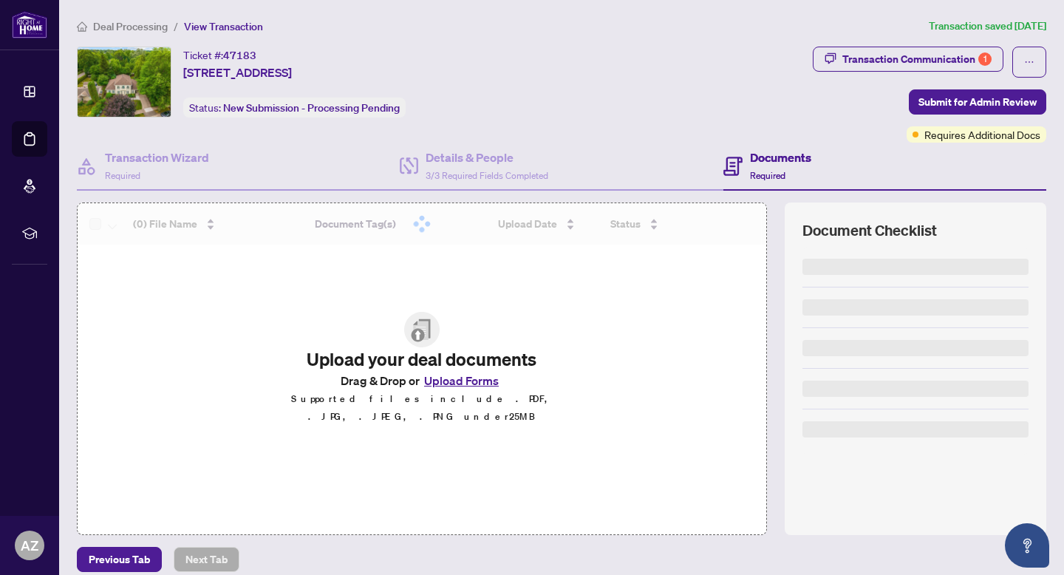
click at [106, 27] on span "Deal Processing" at bounding box center [130, 26] width 75 height 13
